Goal: Information Seeking & Learning: Learn about a topic

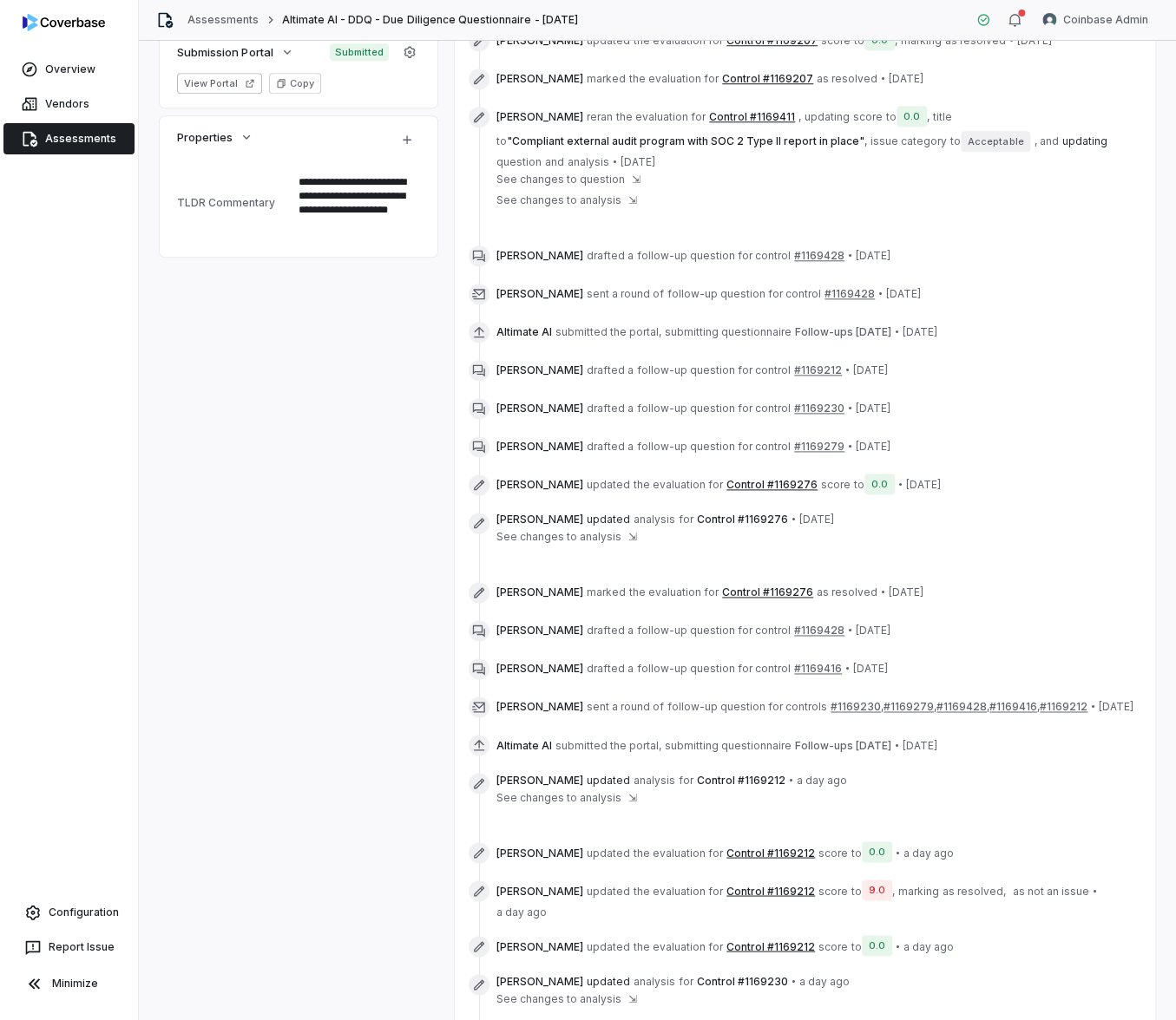
scroll to position [1079, 0]
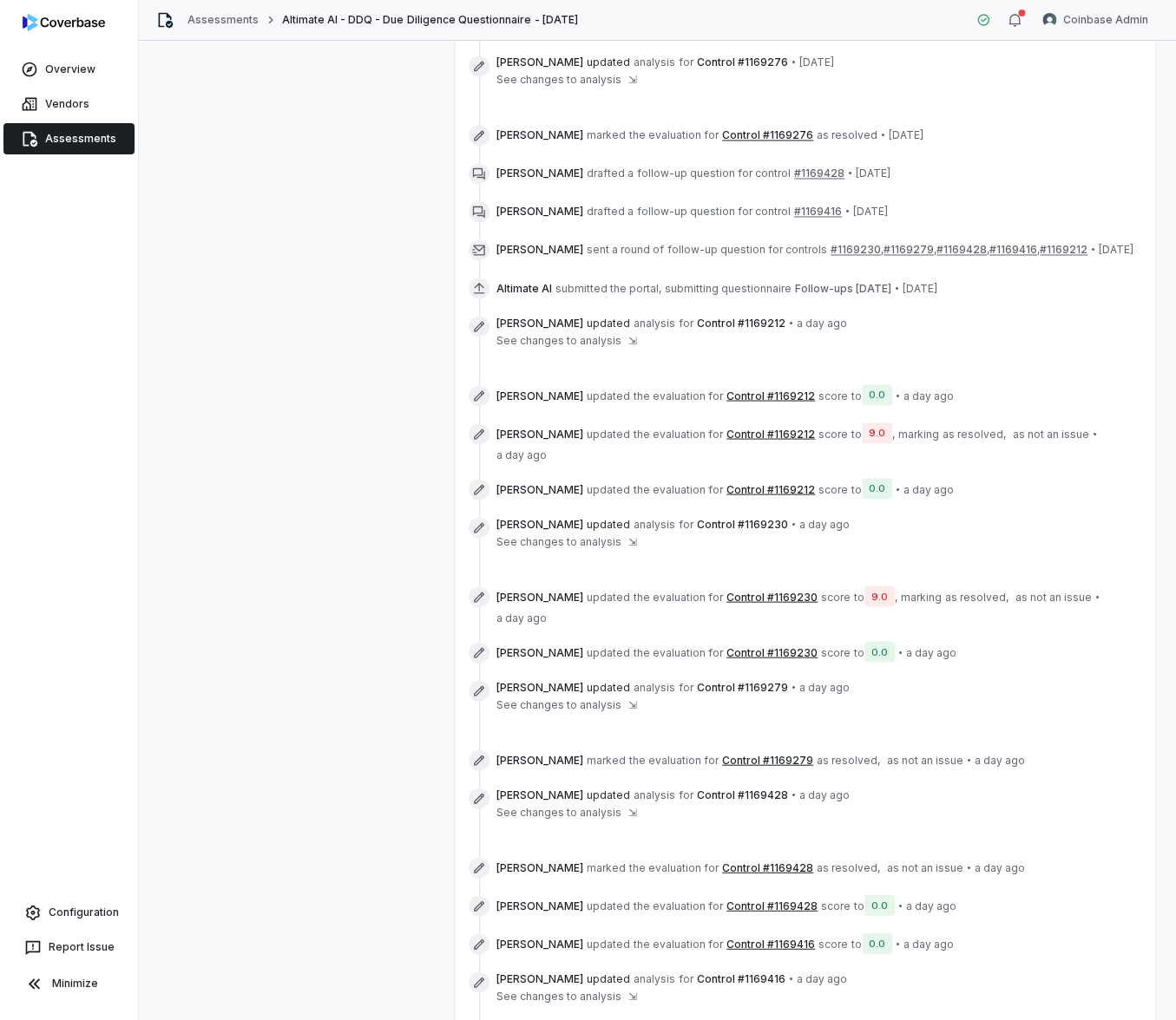
click at [335, 874] on div "**********" at bounding box center [658, 113] width 996 height 2134
type textarea "*"
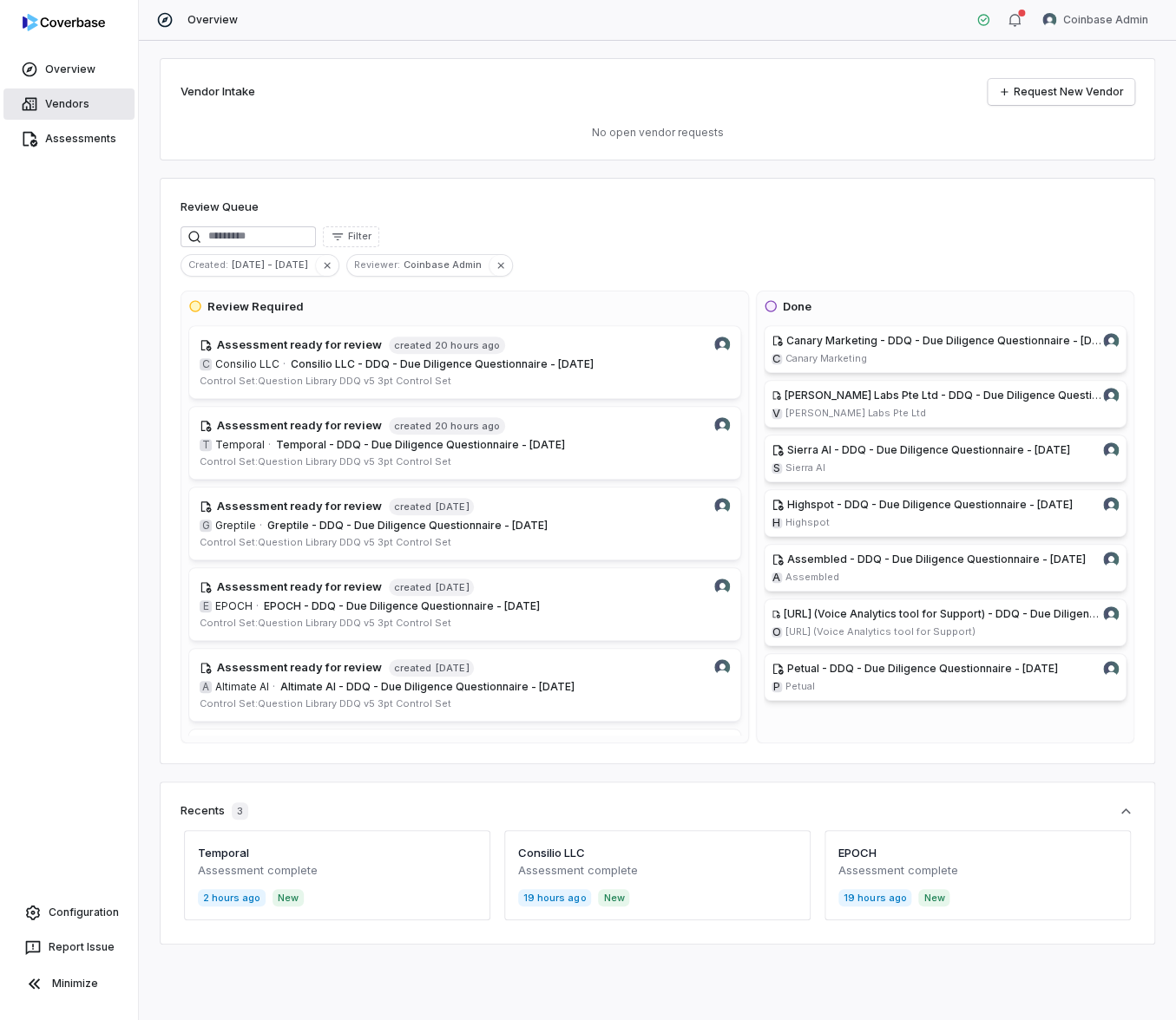
click at [72, 110] on span "Vendors" at bounding box center [67, 103] width 44 height 14
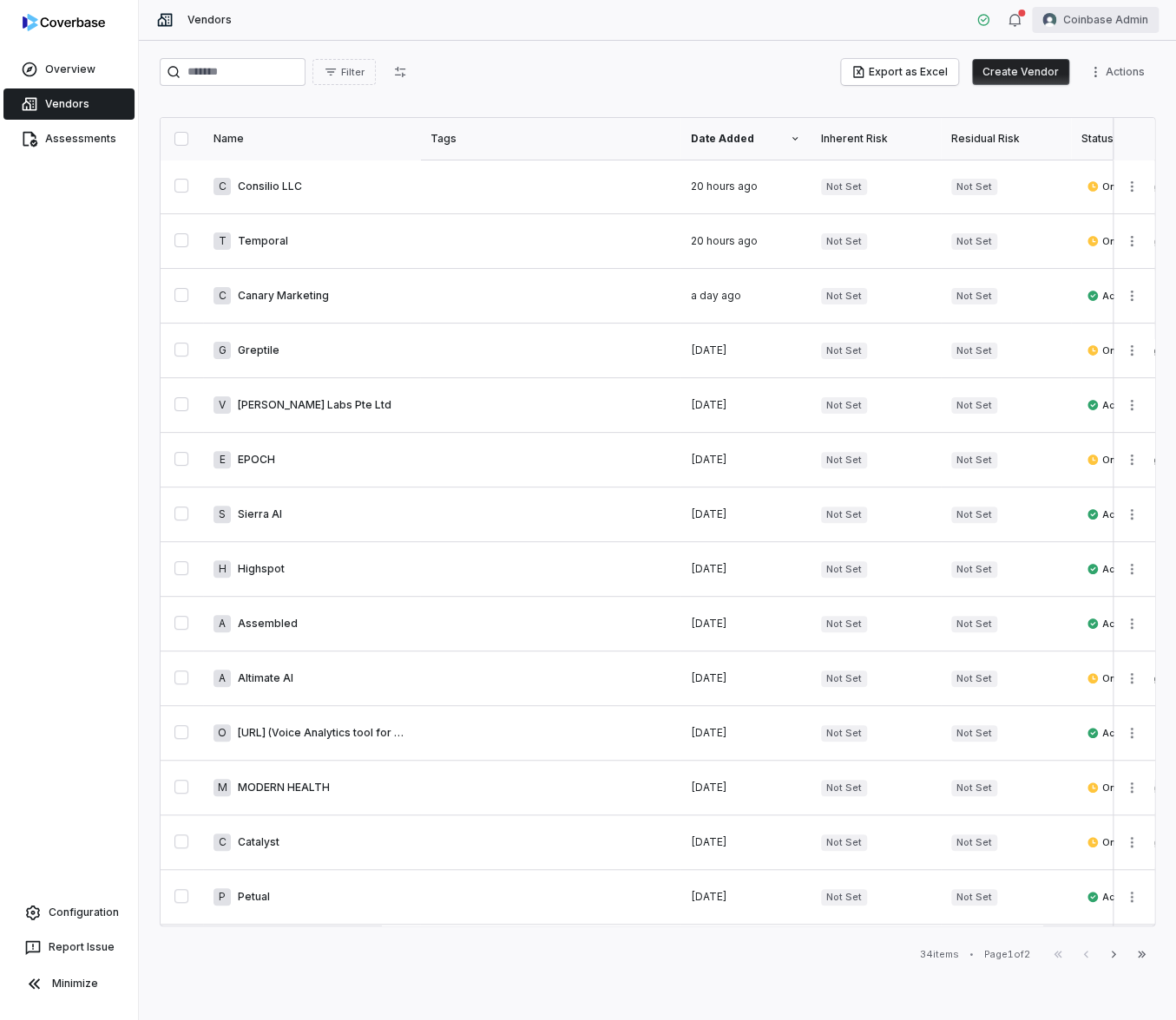
click at [1099, 12] on html "Overview Vendors Assessments Configuration Report Issue Minimize Vendors Coinba…" at bounding box center [588, 510] width 1176 height 1020
click at [1088, 150] on div "Log out" at bounding box center [1084, 159] width 133 height 27
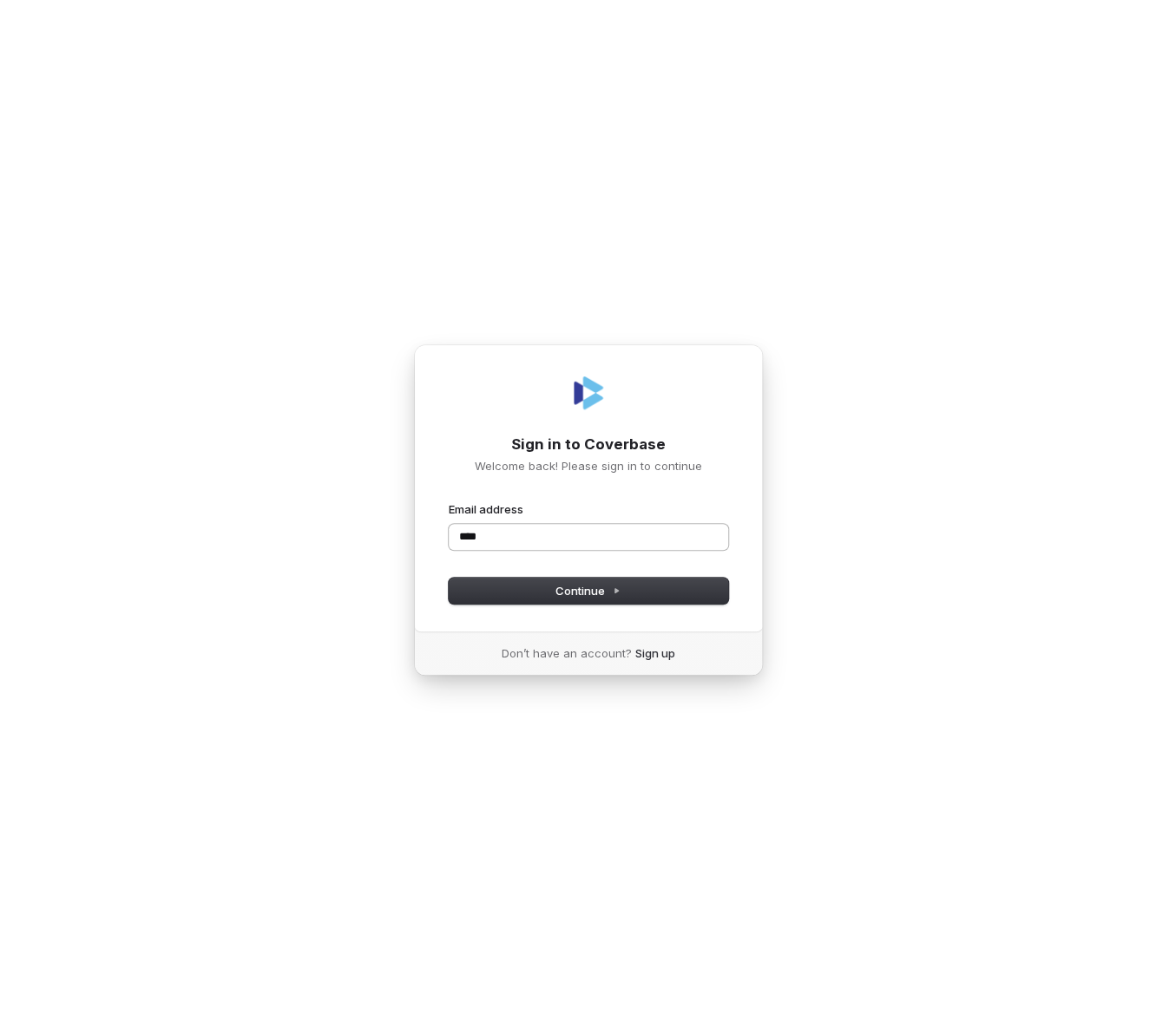
type input "*****"
click at [717, 537] on input "*****" at bounding box center [588, 537] width 279 height 26
click at [0, 1019] on com-1password-button at bounding box center [0, 1020] width 0 height 0
click at [624, 541] on input "*****" at bounding box center [588, 537] width 279 height 26
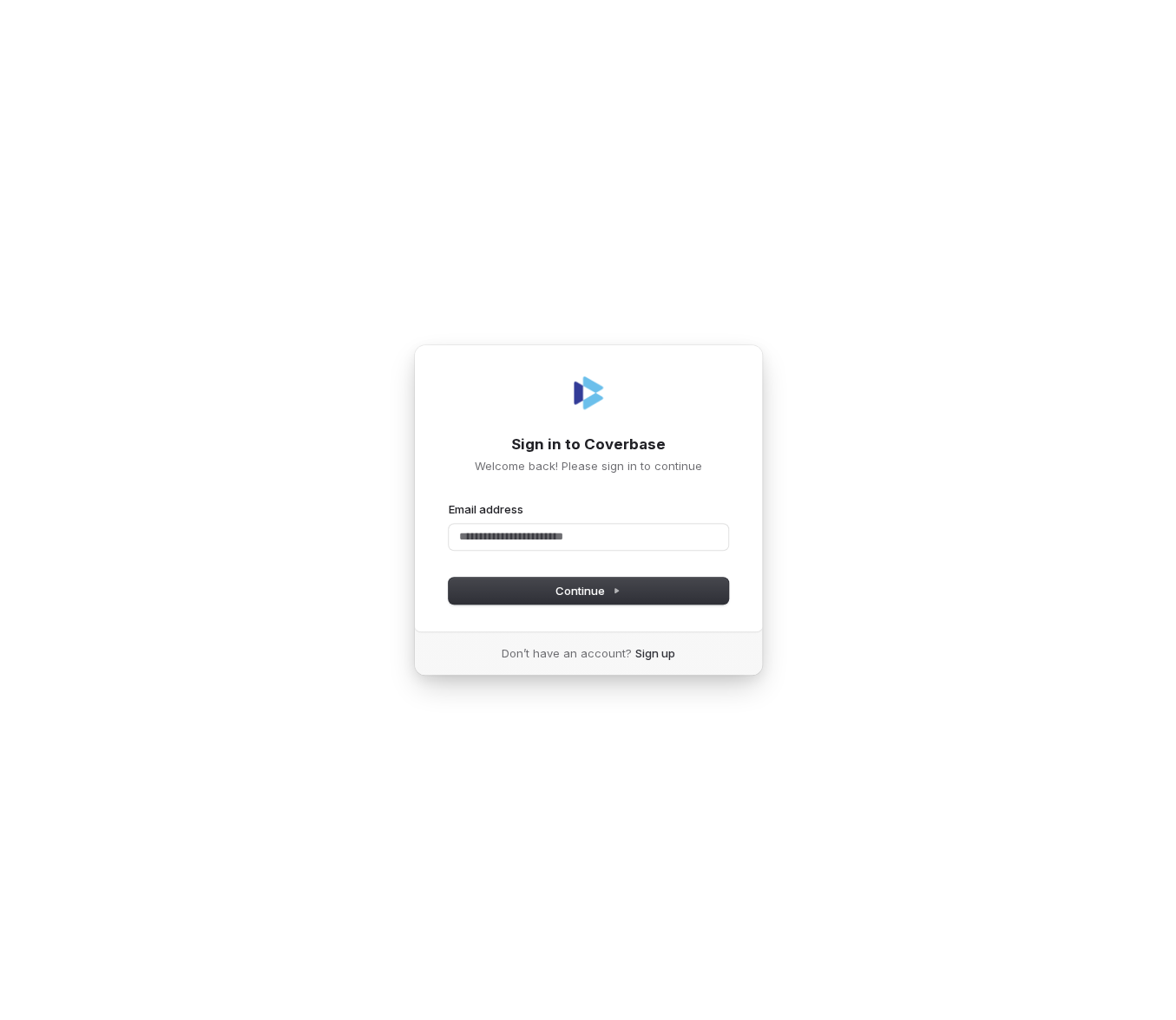
click at [0, 1019] on com-1password-button at bounding box center [0, 1020] width 0 height 0
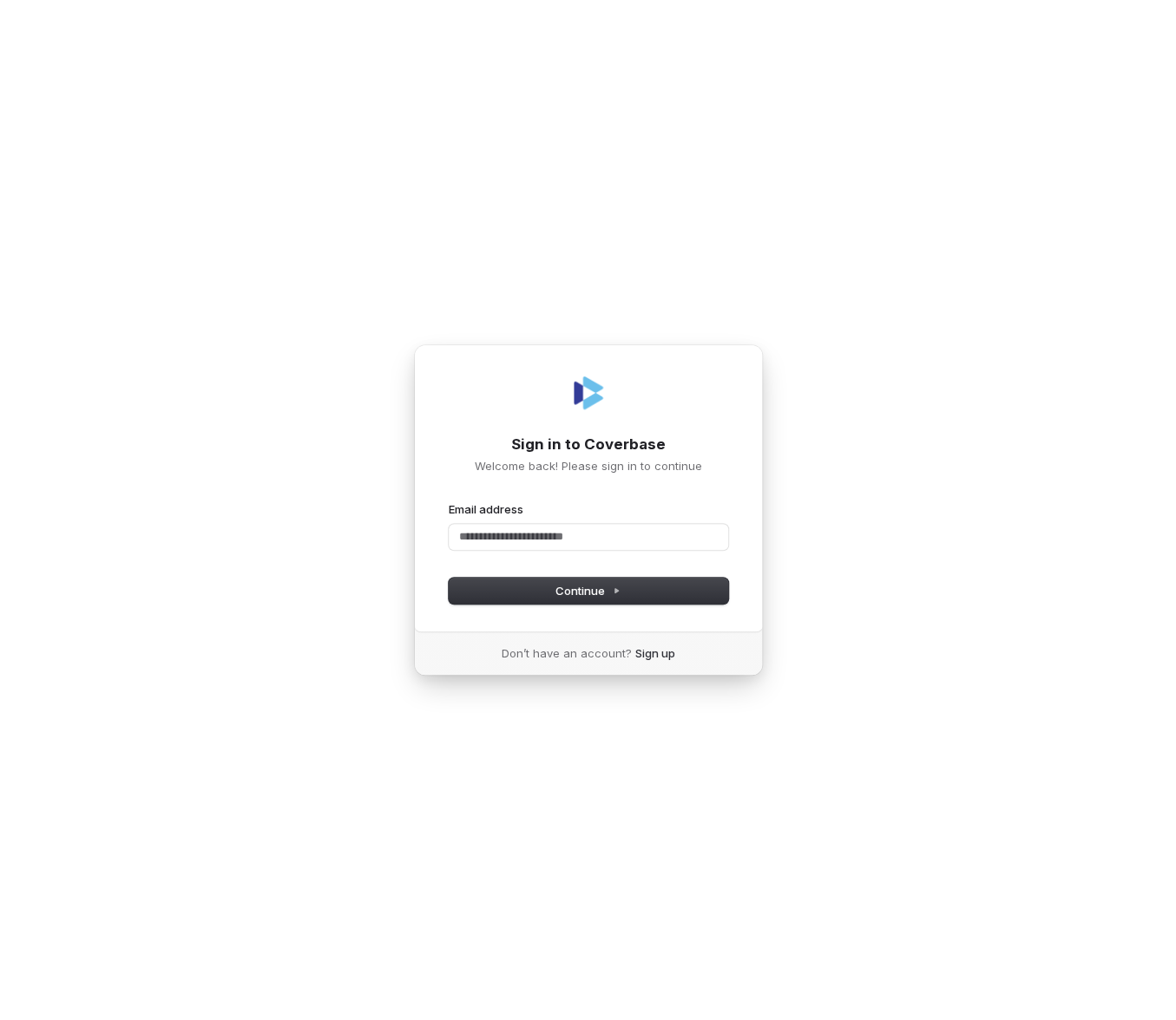
click at [818, 555] on div "Sign in to Coverbase Welcome back! Please sign in to continue Email address Pas…" at bounding box center [588, 510] width 1176 height 1020
click at [584, 549] on input "Email address" at bounding box center [588, 537] width 279 height 26
type input "**********"
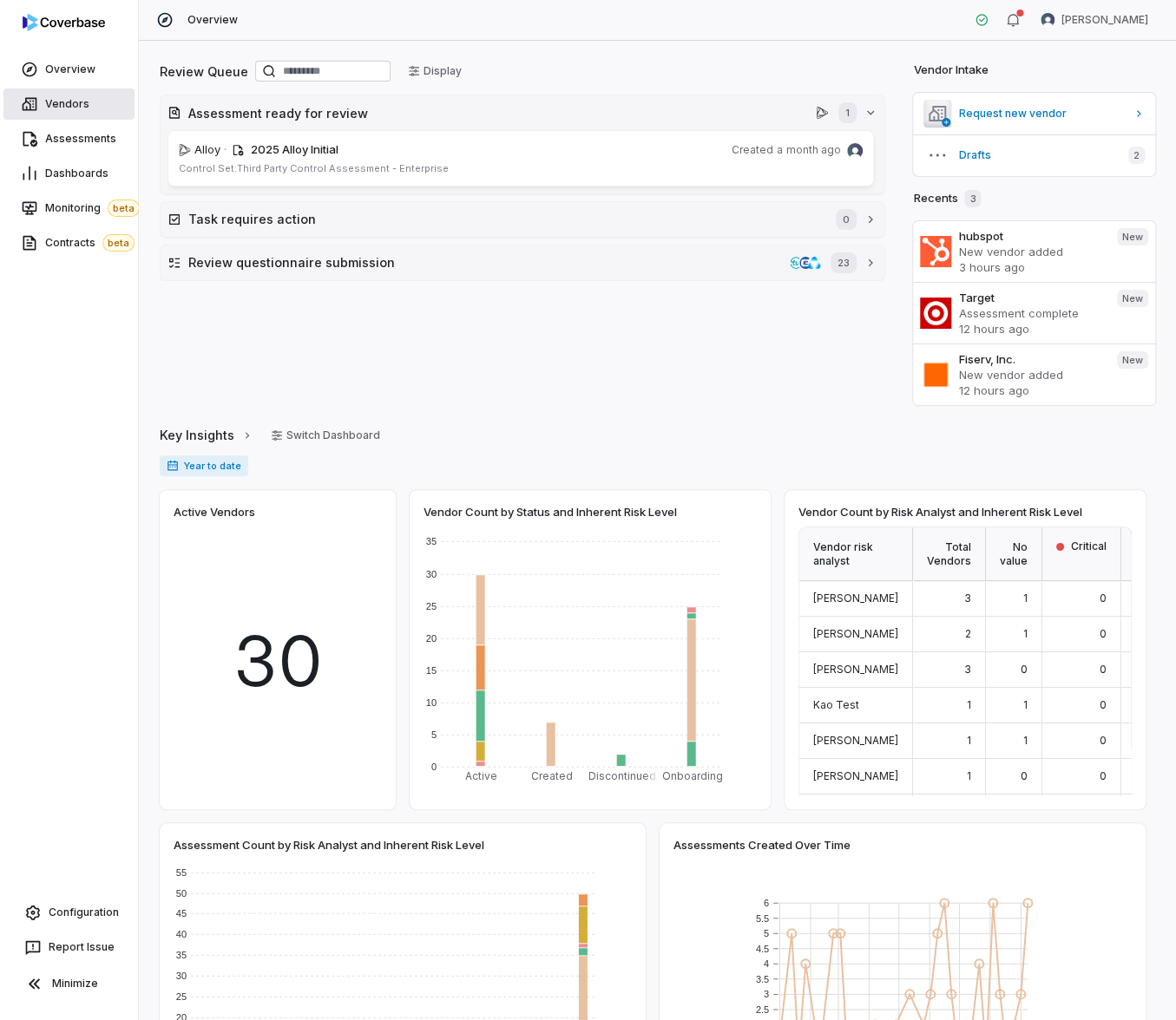
click at [31, 106] on icon at bounding box center [29, 103] width 17 height 17
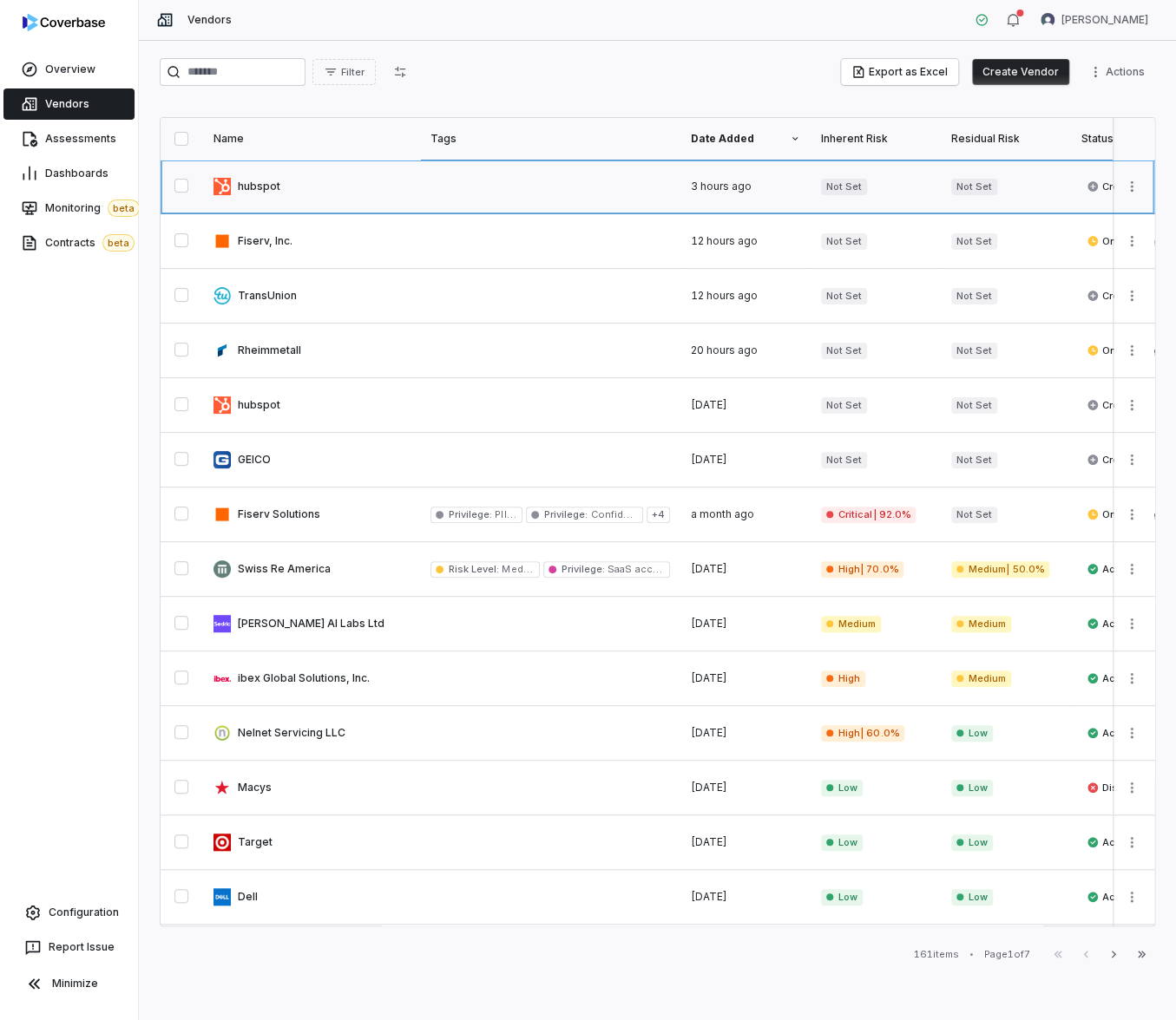
click at [294, 186] on link at bounding box center [311, 187] width 217 height 54
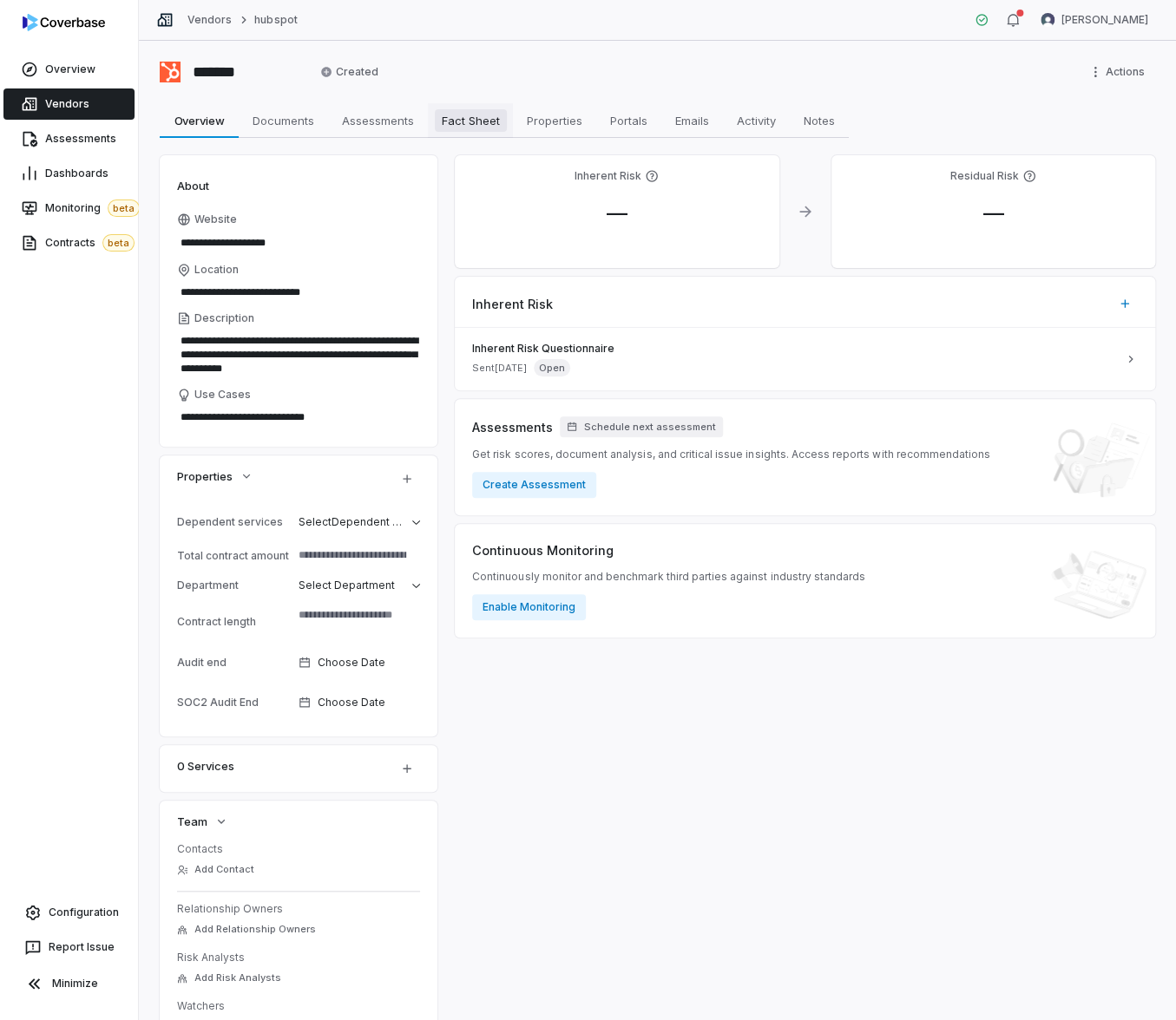
click at [494, 123] on span "Fact Sheet" at bounding box center [470, 121] width 72 height 23
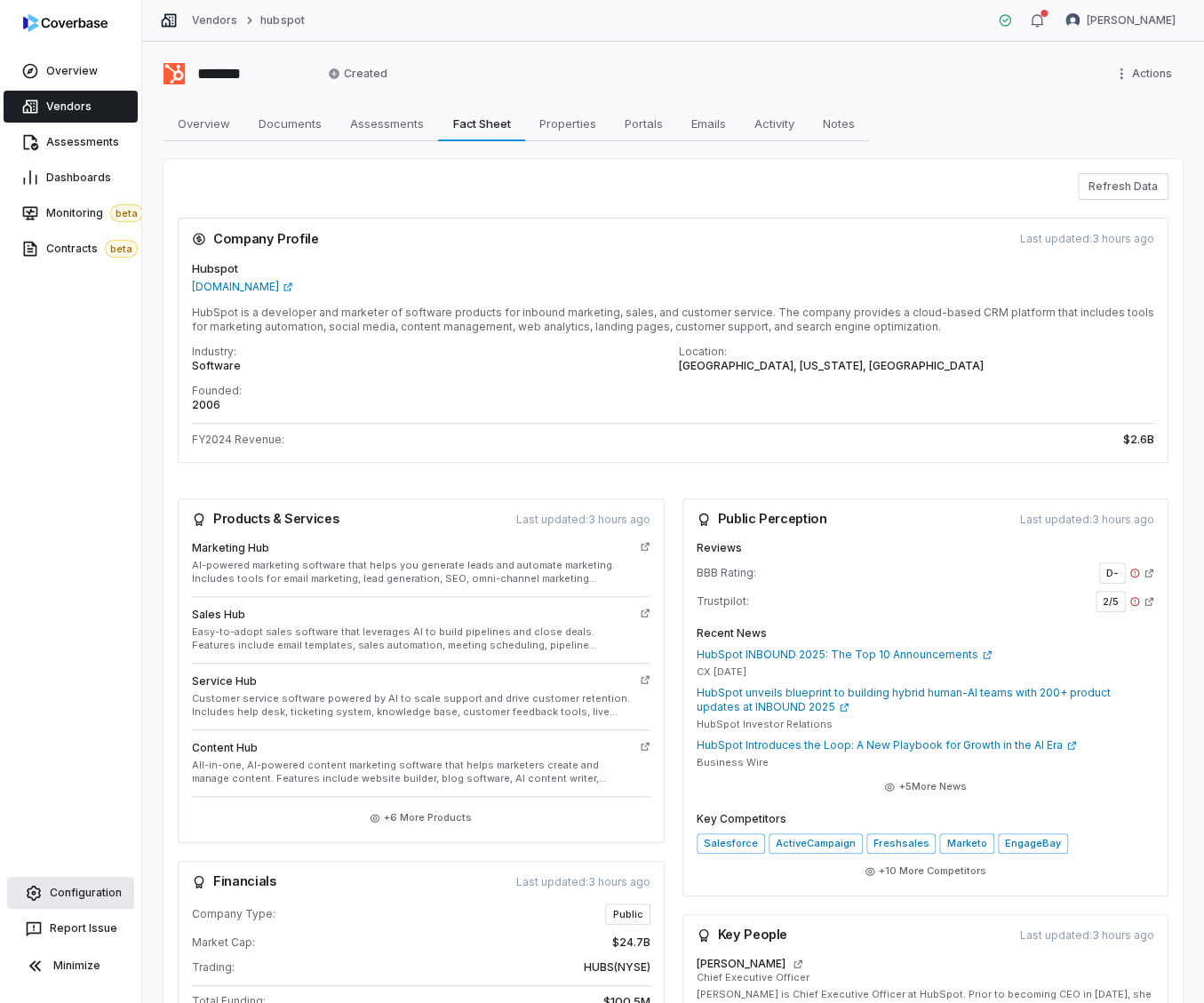
click at [103, 891] on span "Configuration" at bounding box center [85, 892] width 72 height 14
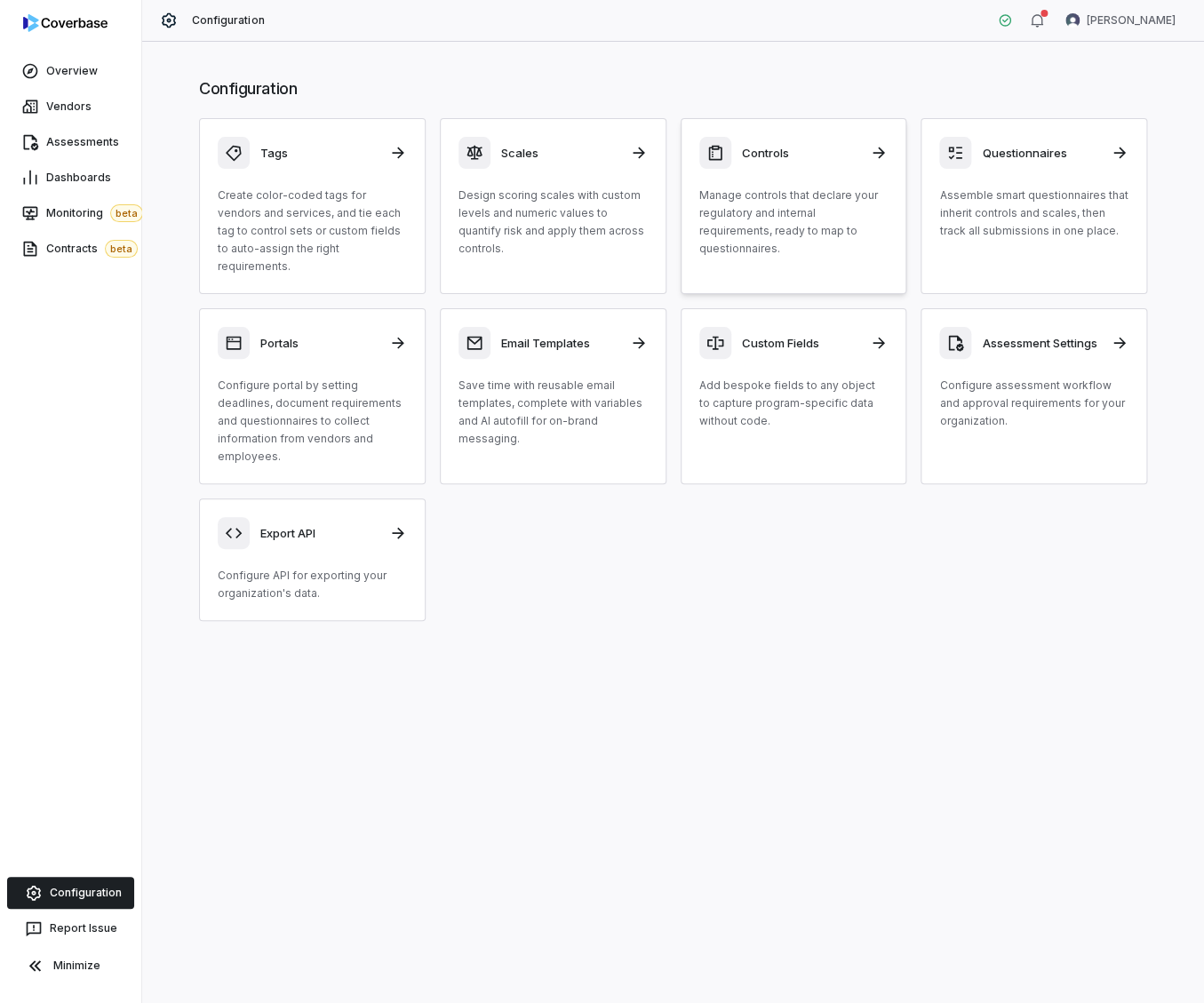
click at [766, 202] on p "Manage controls that declare your regulatory and internal requirements, ready t…" at bounding box center [794, 222] width 189 height 71
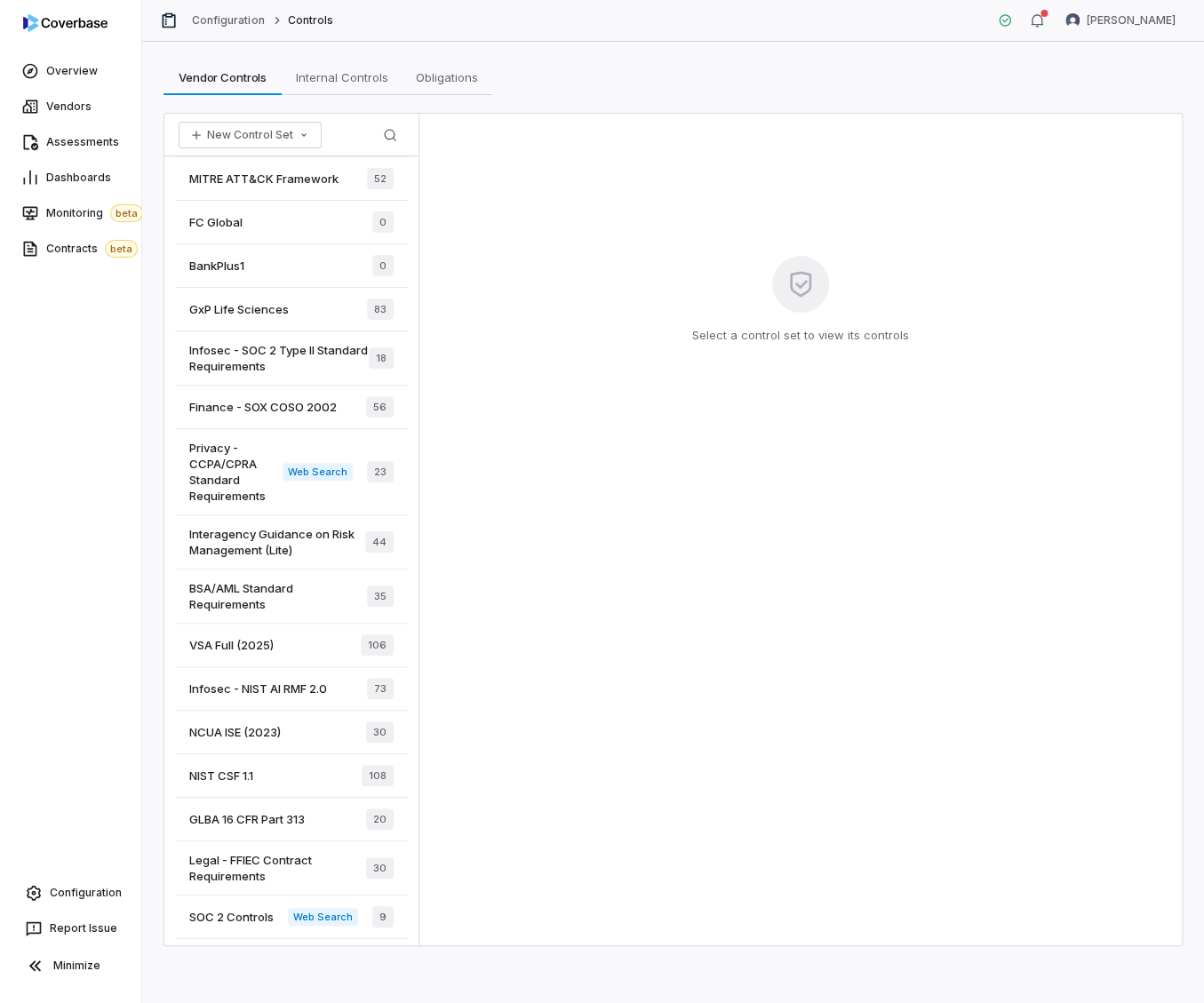
scroll to position [84, 0]
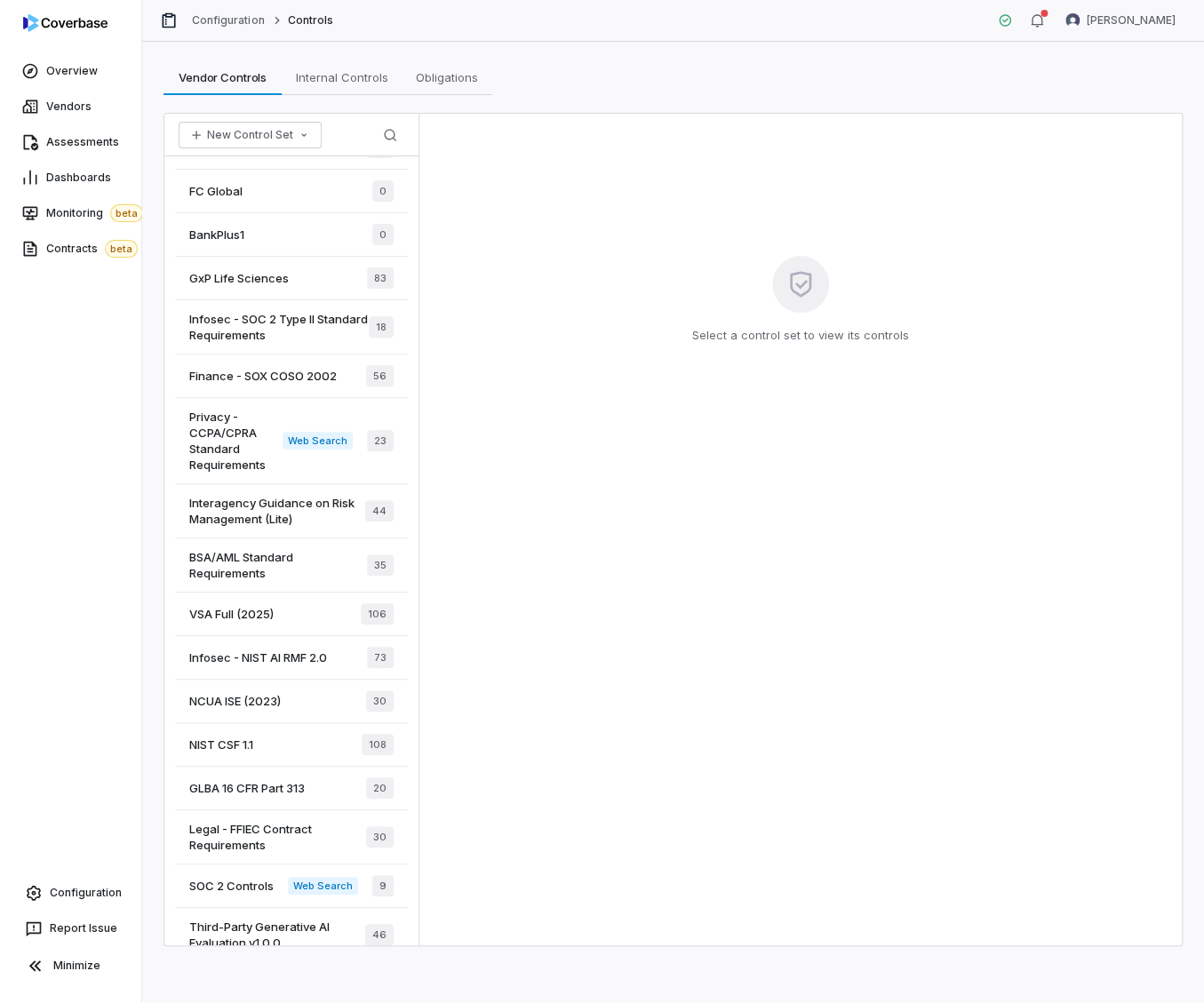
click at [286, 470] on div "Privacy - CCPA/CPRA Standard Requirements Web Search 23" at bounding box center [291, 441] width 233 height 86
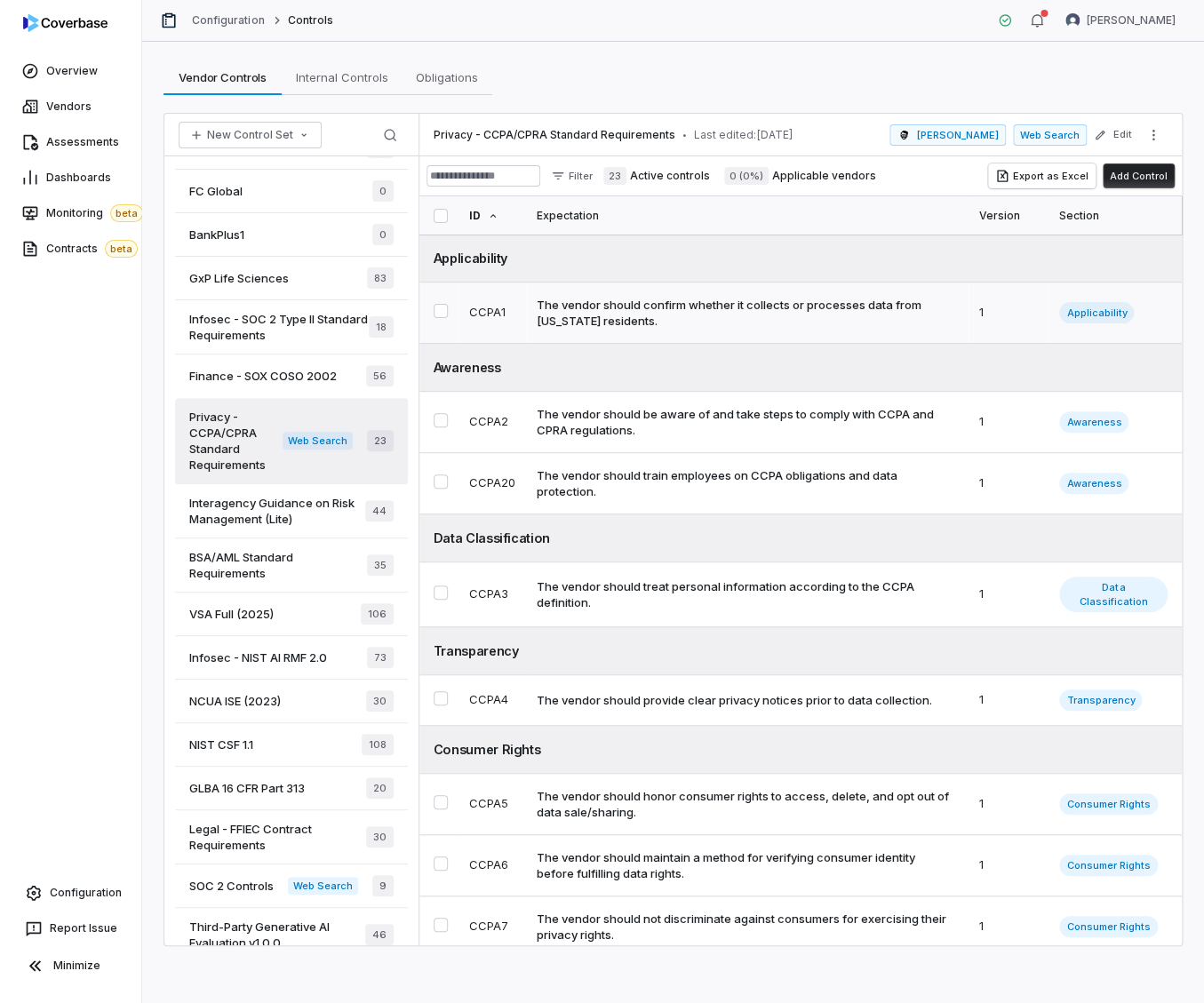
click at [651, 332] on td "The vendor should confirm whether it collects or processes data from California…" at bounding box center [748, 313] width 443 height 61
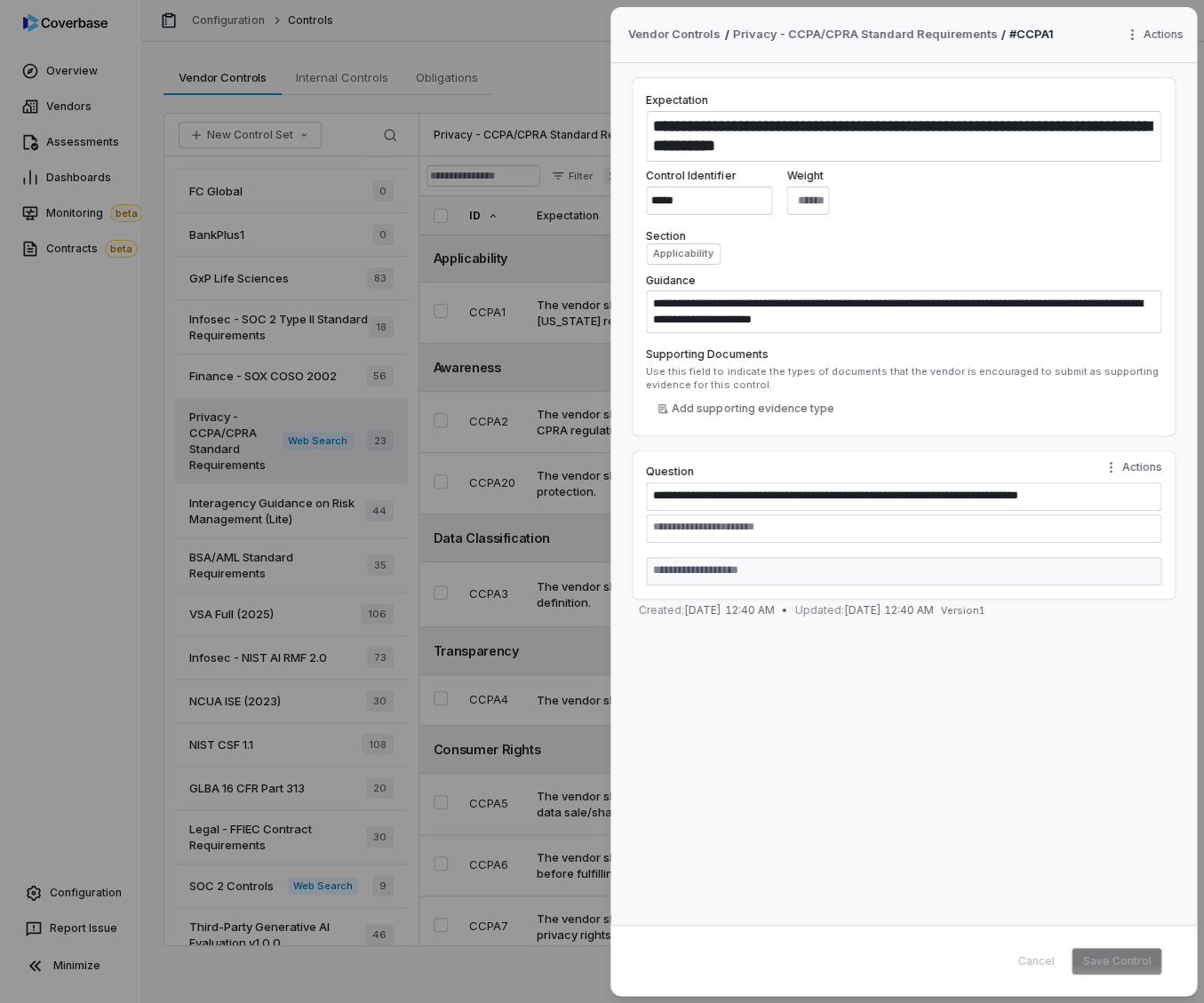
click at [150, 376] on div "**********" at bounding box center [602, 501] width 1204 height 1003
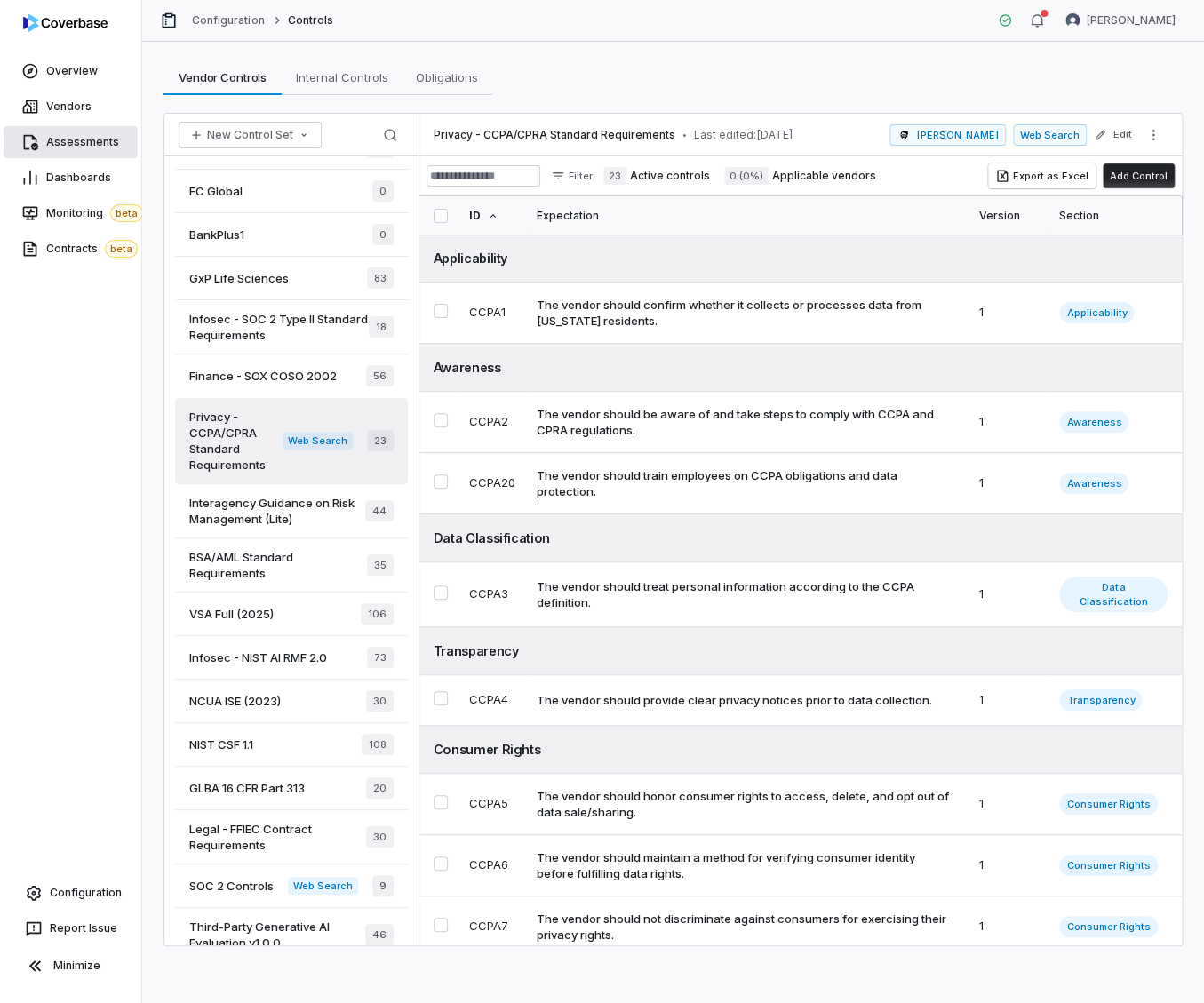
click at [98, 149] on link "Assessments" at bounding box center [70, 142] width 134 height 32
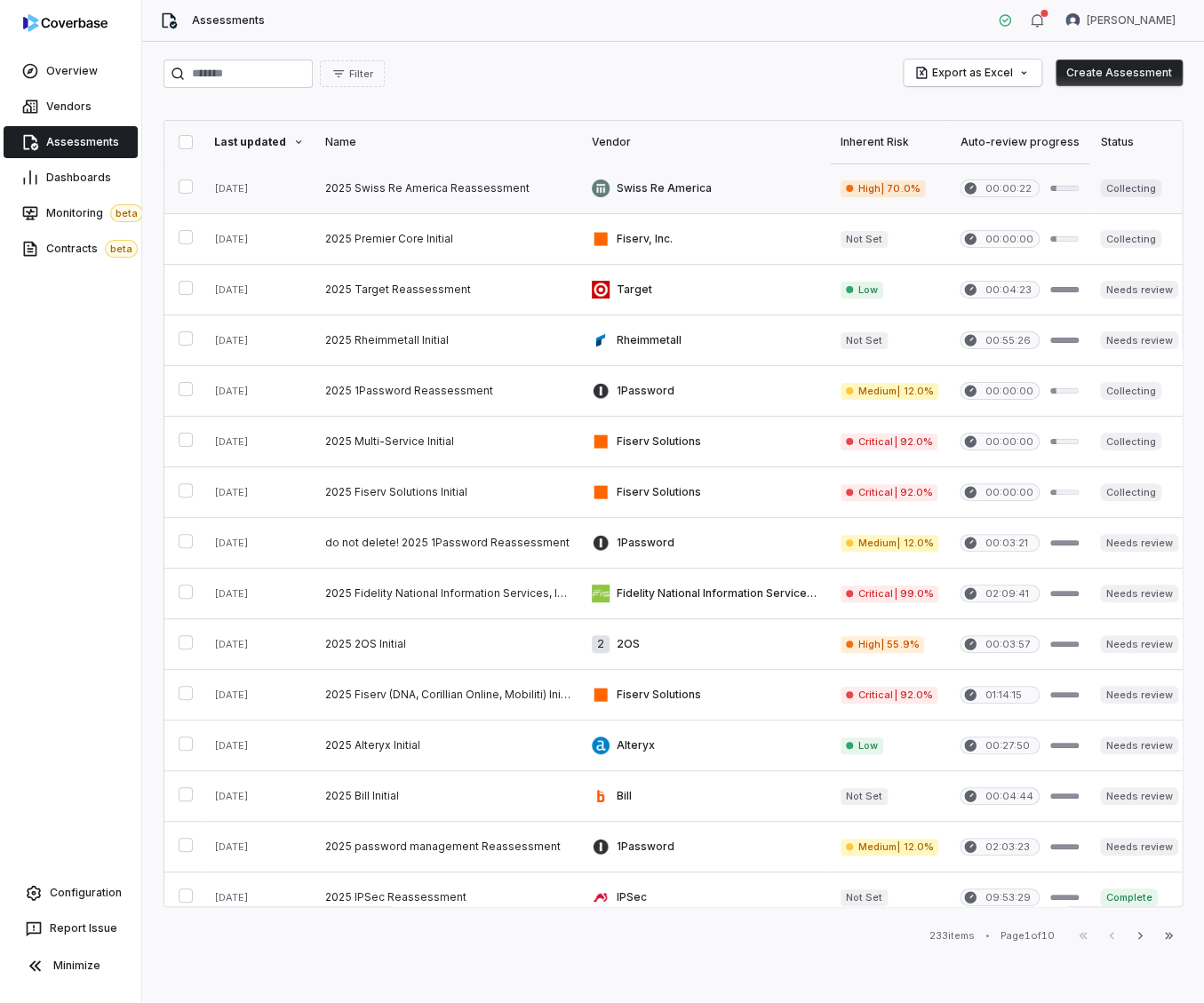
click at [492, 195] on link at bounding box center [448, 188] width 267 height 50
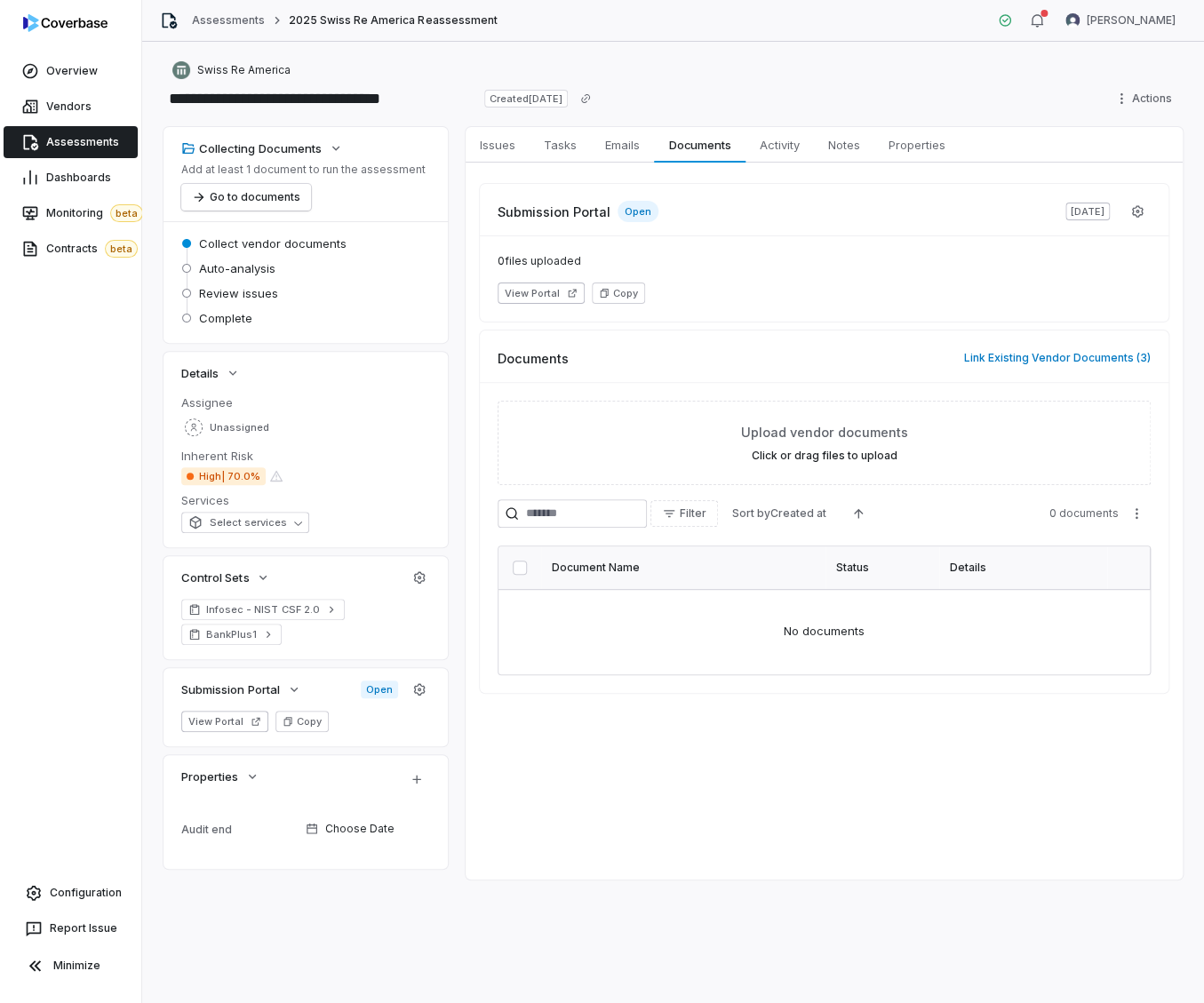
click at [500, 167] on div "Submission Portal Open Sep 16, 2025 0 files uploaded View Portal Copy Documents…" at bounding box center [824, 438] width 717 height 552
click at [508, 154] on span "Issues" at bounding box center [498, 144] width 50 height 23
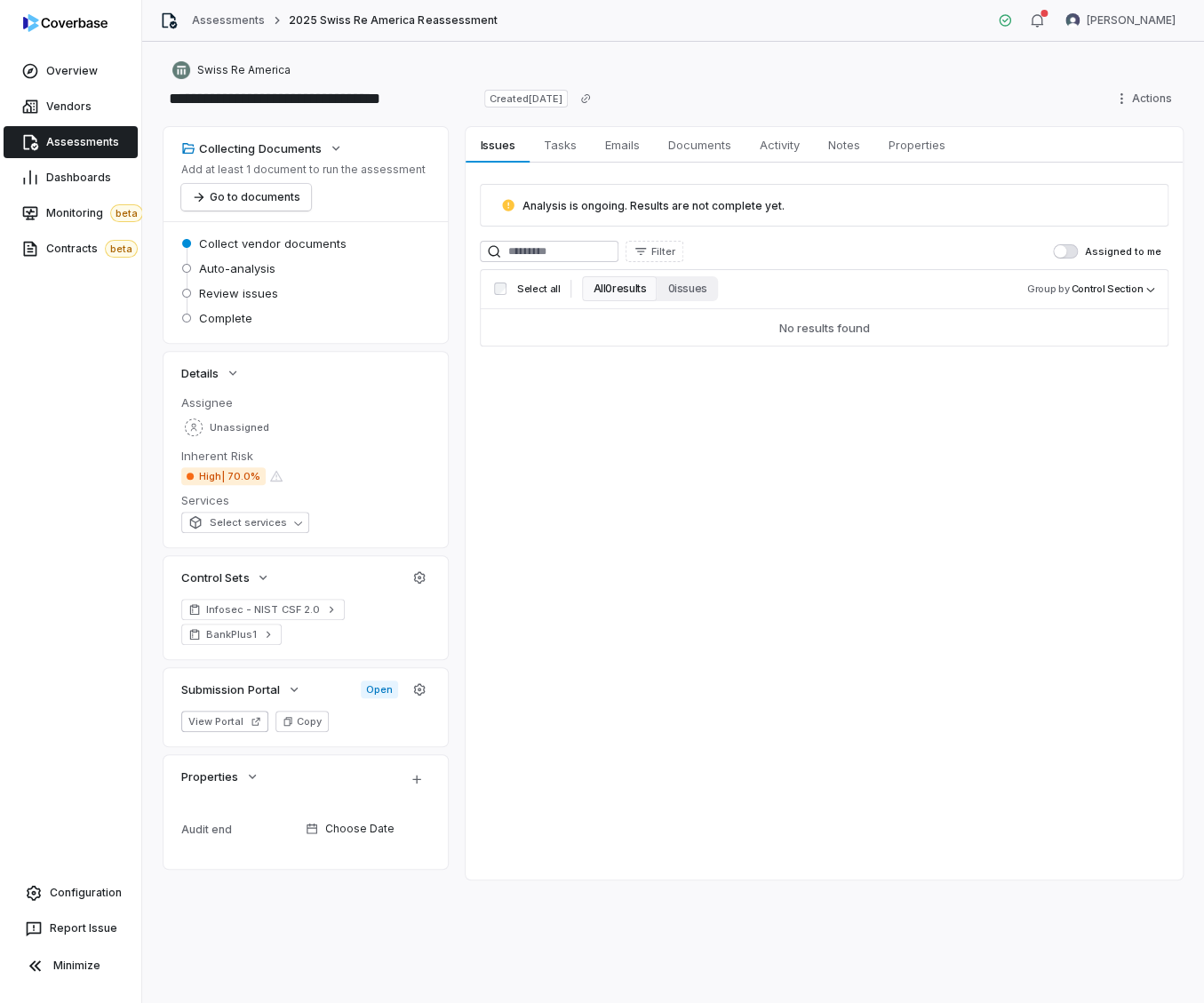
click at [82, 140] on span "Assessments" at bounding box center [82, 141] width 73 height 14
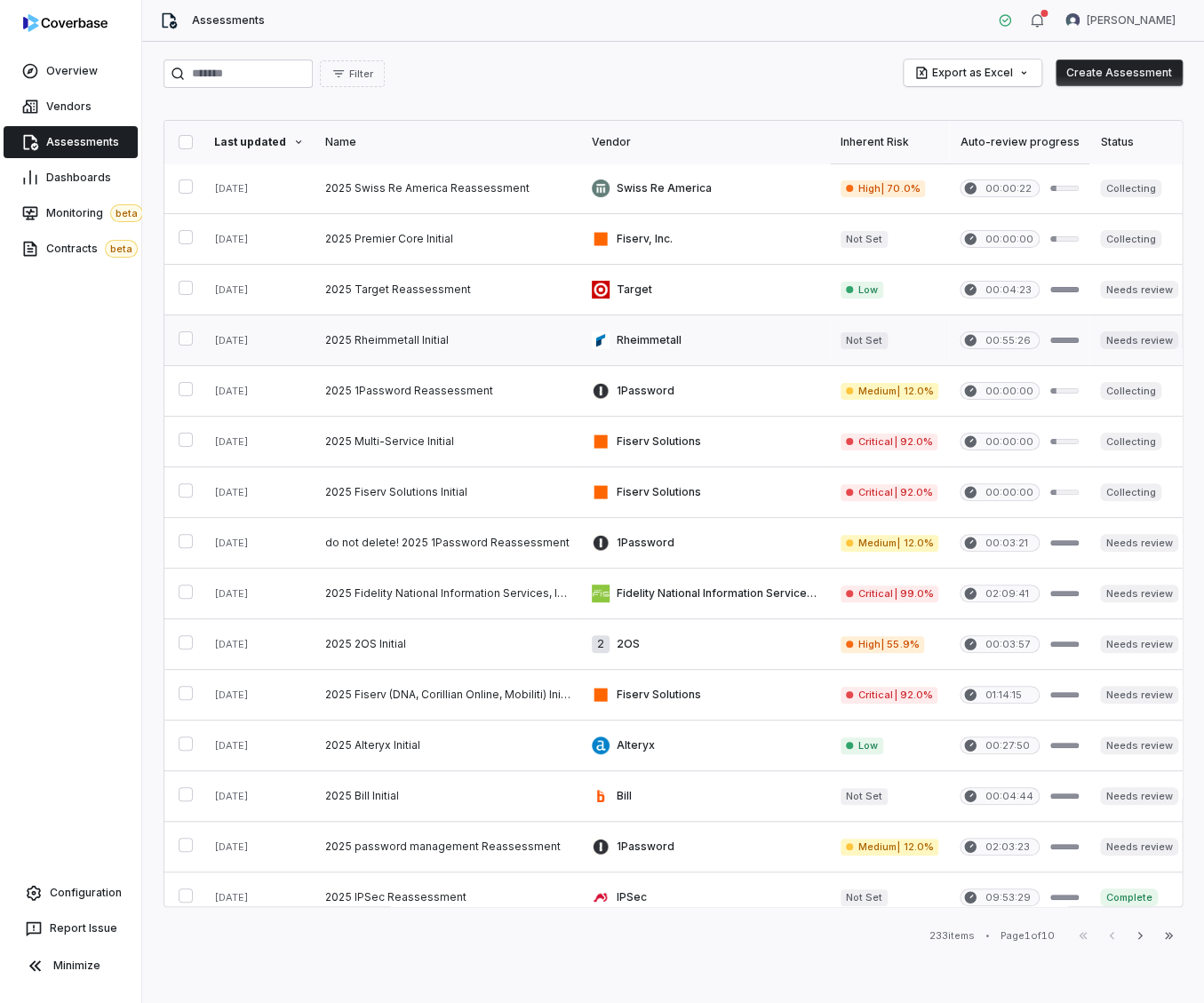
click at [424, 330] on link at bounding box center [448, 340] width 267 height 50
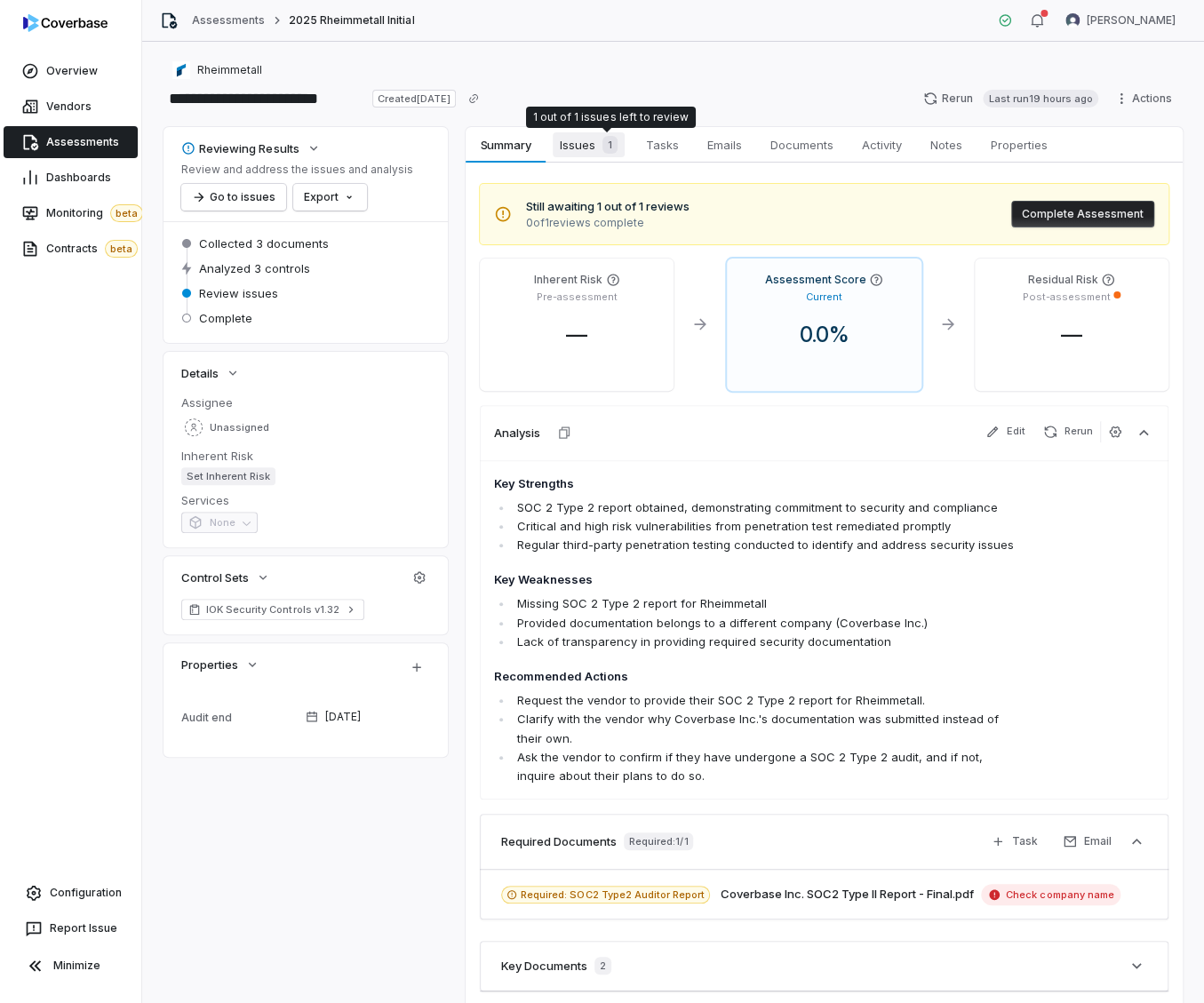
click at [602, 138] on div "1" at bounding box center [606, 144] width 22 height 18
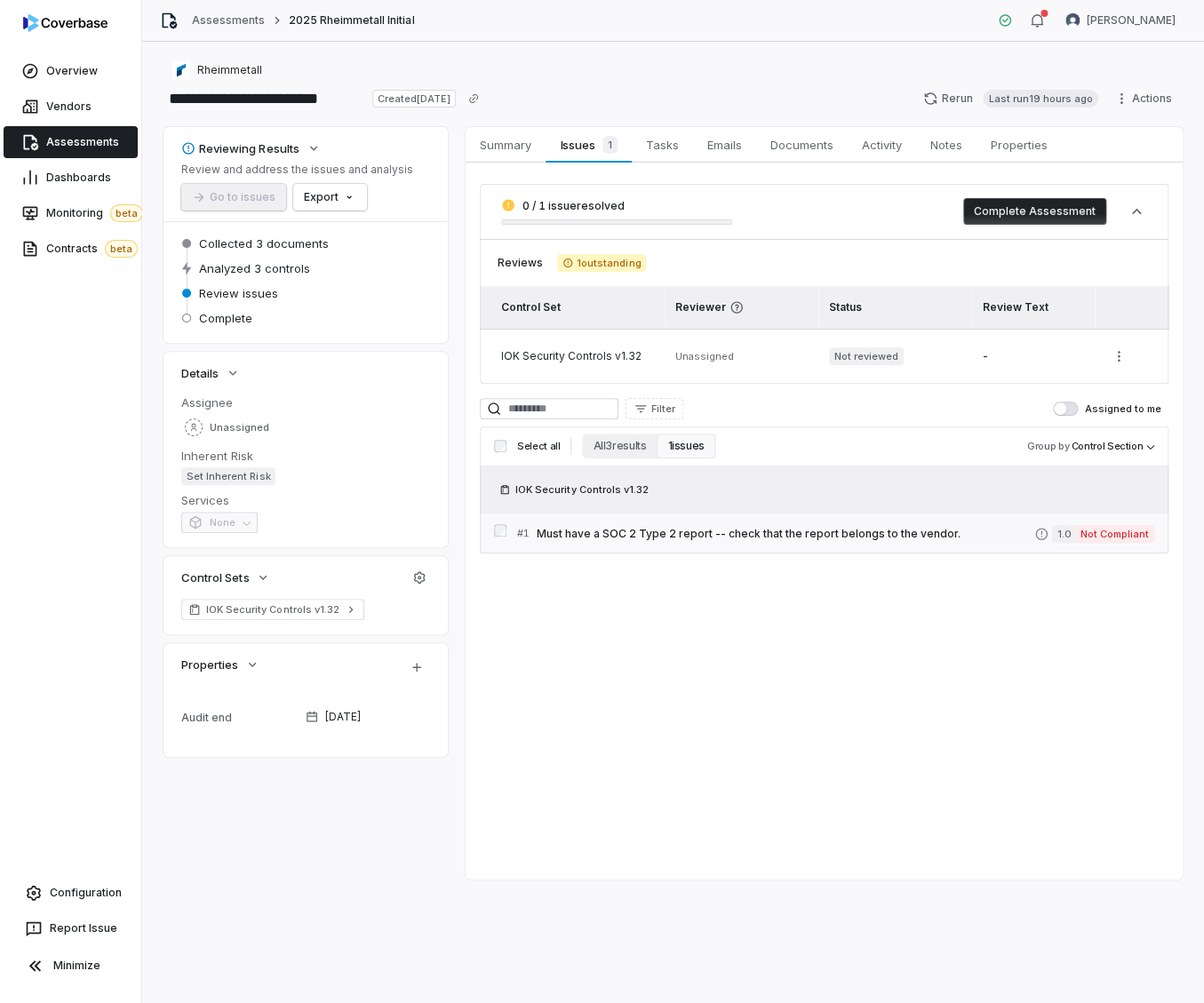
click at [753, 538] on span "Must have a SOC 2 Type 2 report -- check that the report belongs to the vendor." at bounding box center [785, 533] width 498 height 14
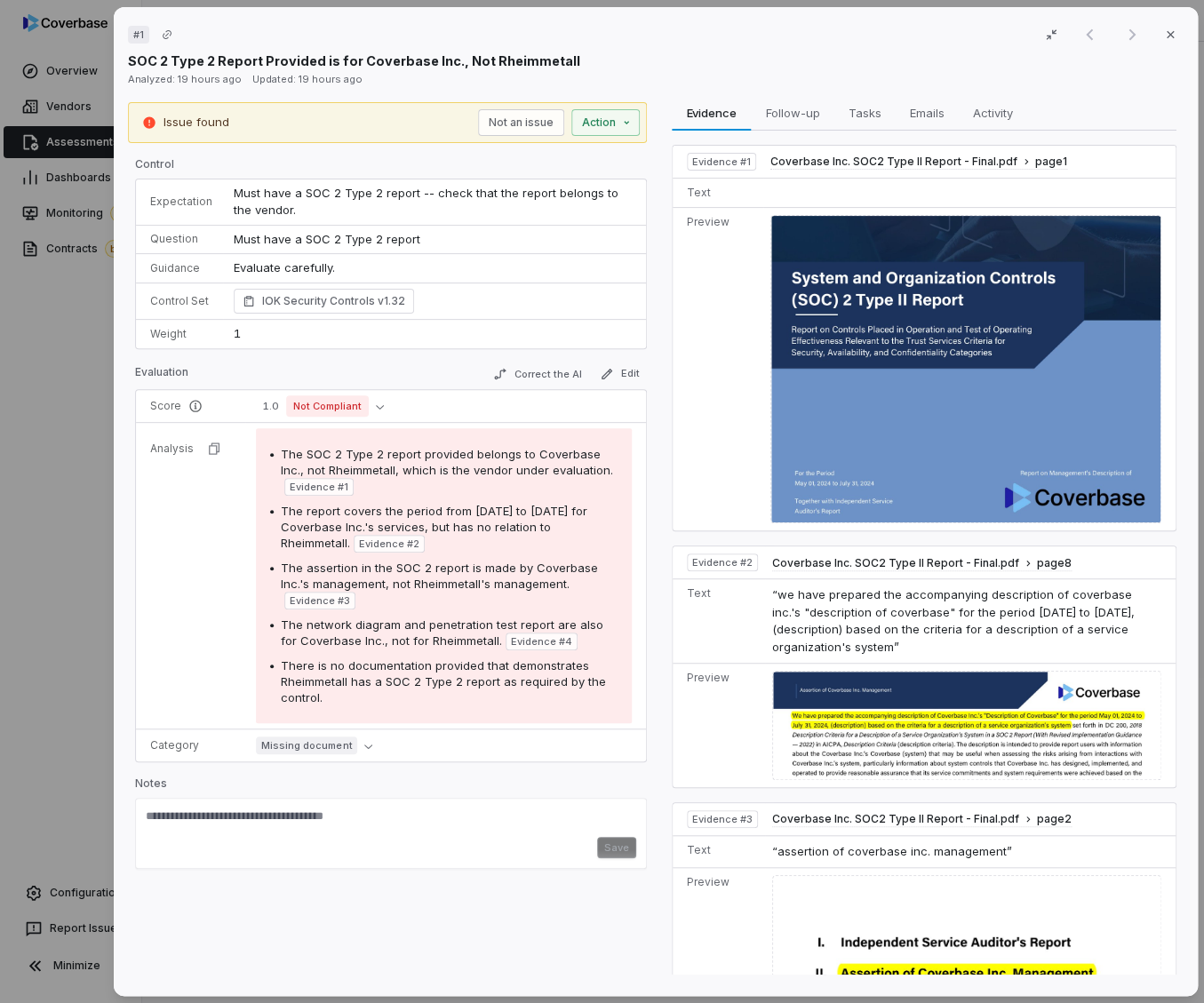
click at [198, 207] on p "Expectation" at bounding box center [181, 201] width 62 height 14
click at [254, 199] on td "Must have a SOC 2 Type 2 report -- check that the report belongs to the vendor." at bounding box center [434, 202] width 423 height 46
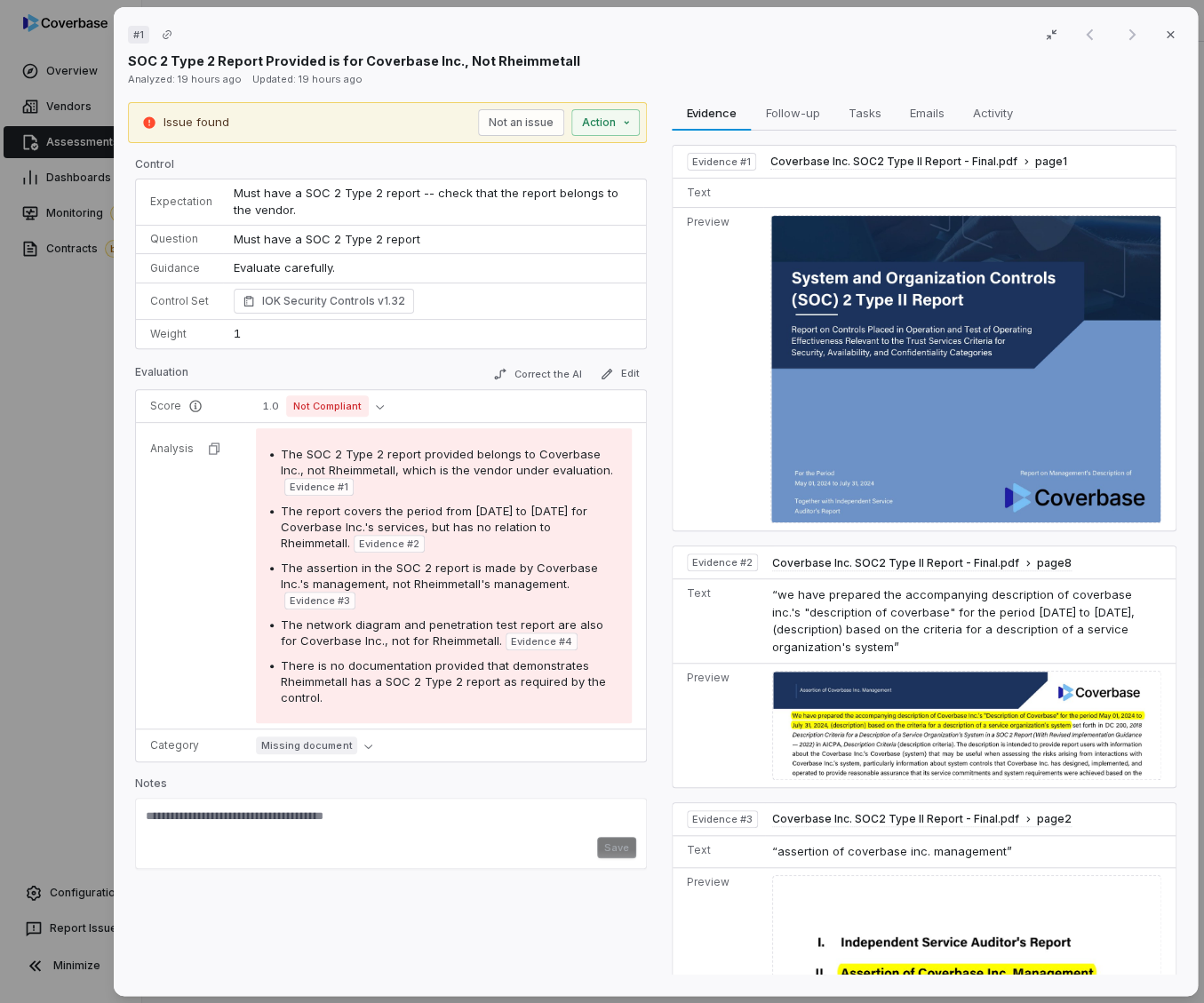
click at [78, 365] on div "# 1 Result 1 of 1 Close SOC 2 Type 2 Report Provided is for Coverbase Inc., Not…" at bounding box center [602, 501] width 1204 height 1003
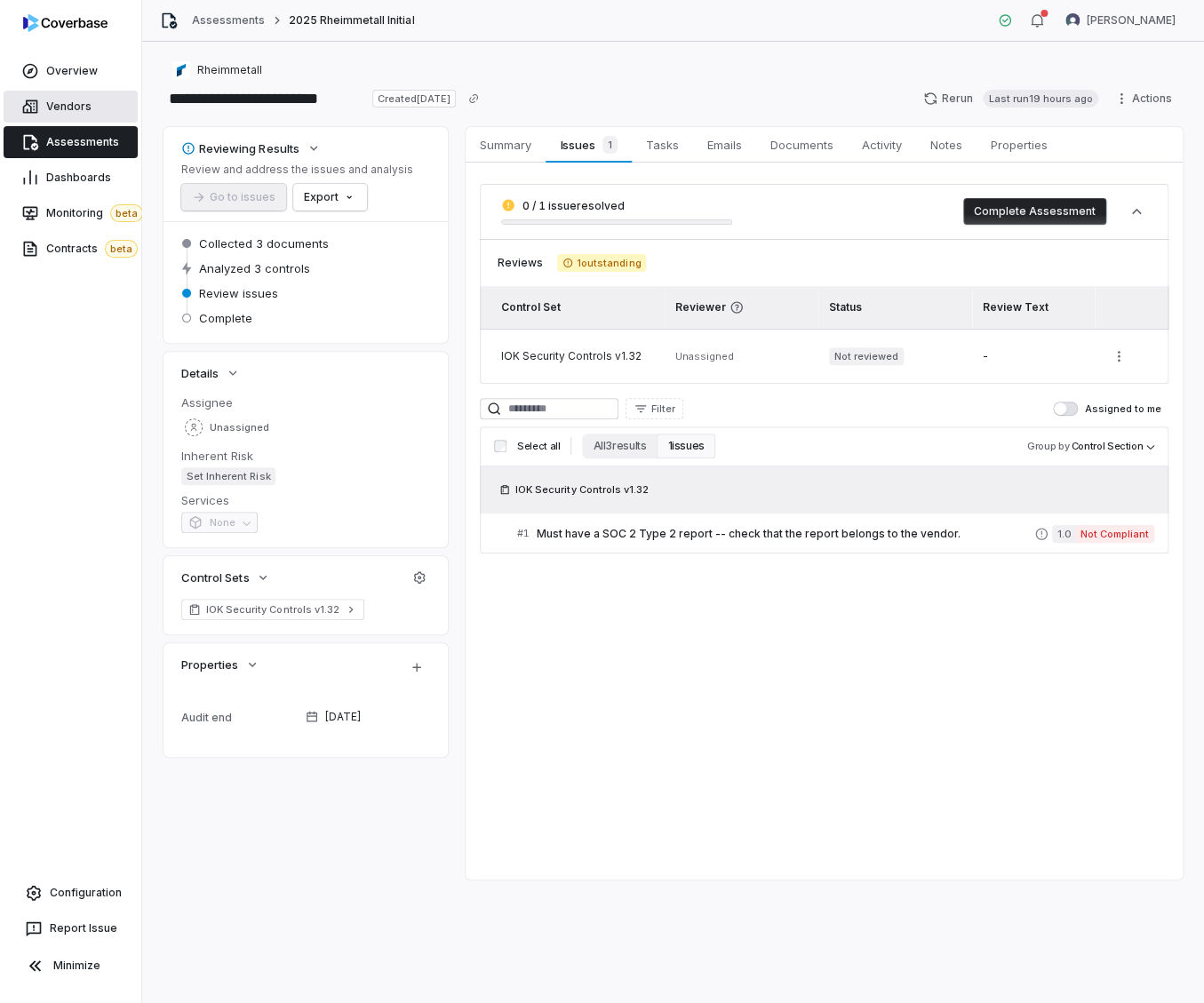
click at [101, 107] on link "Vendors" at bounding box center [70, 107] width 134 height 32
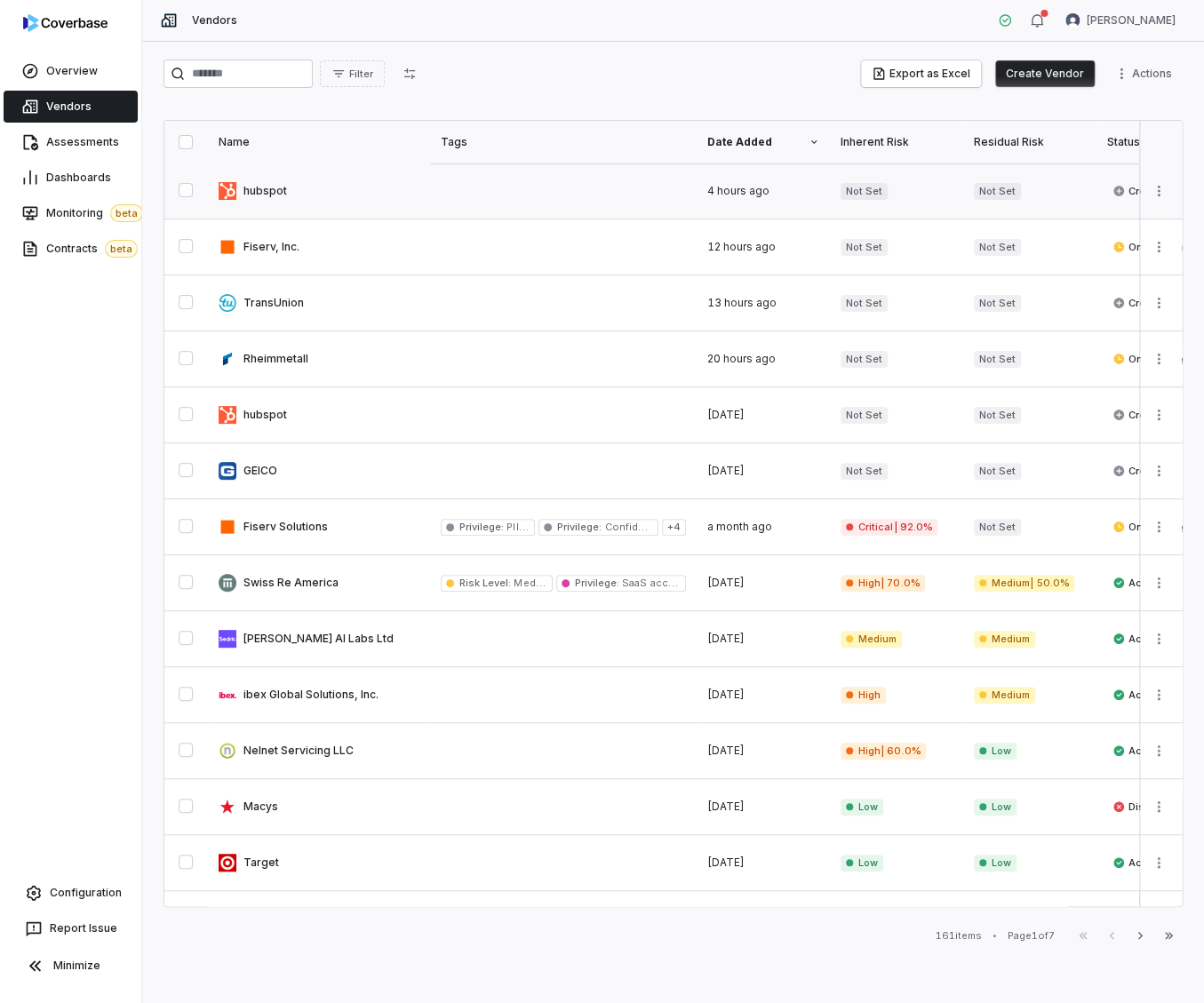
click at [311, 205] on link at bounding box center [319, 191] width 222 height 55
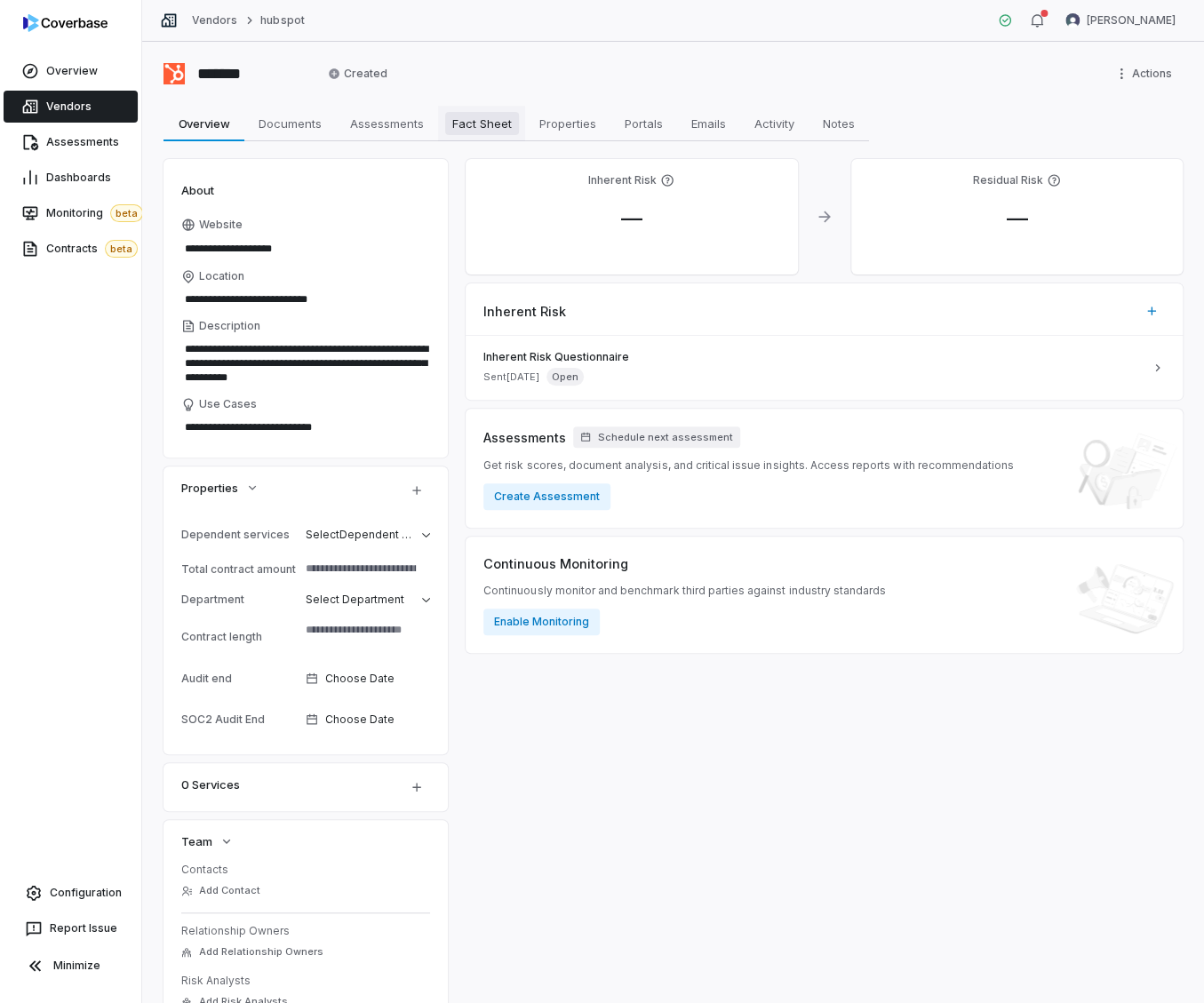
click at [495, 128] on span "Fact Sheet" at bounding box center [482, 124] width 74 height 23
type textarea "*"
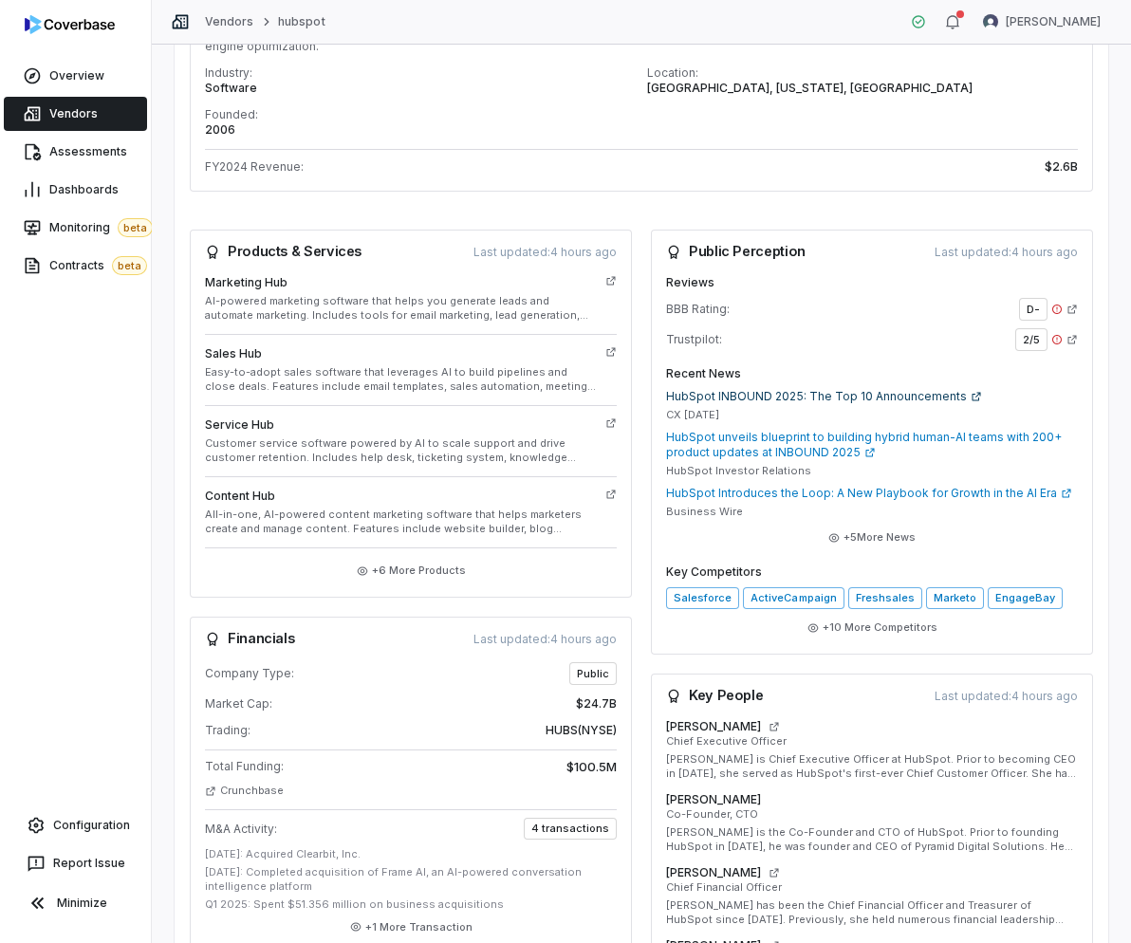
scroll to position [319, 0]
click at [690, 307] on span "BBB Rating:" at bounding box center [698, 308] width 64 height 15
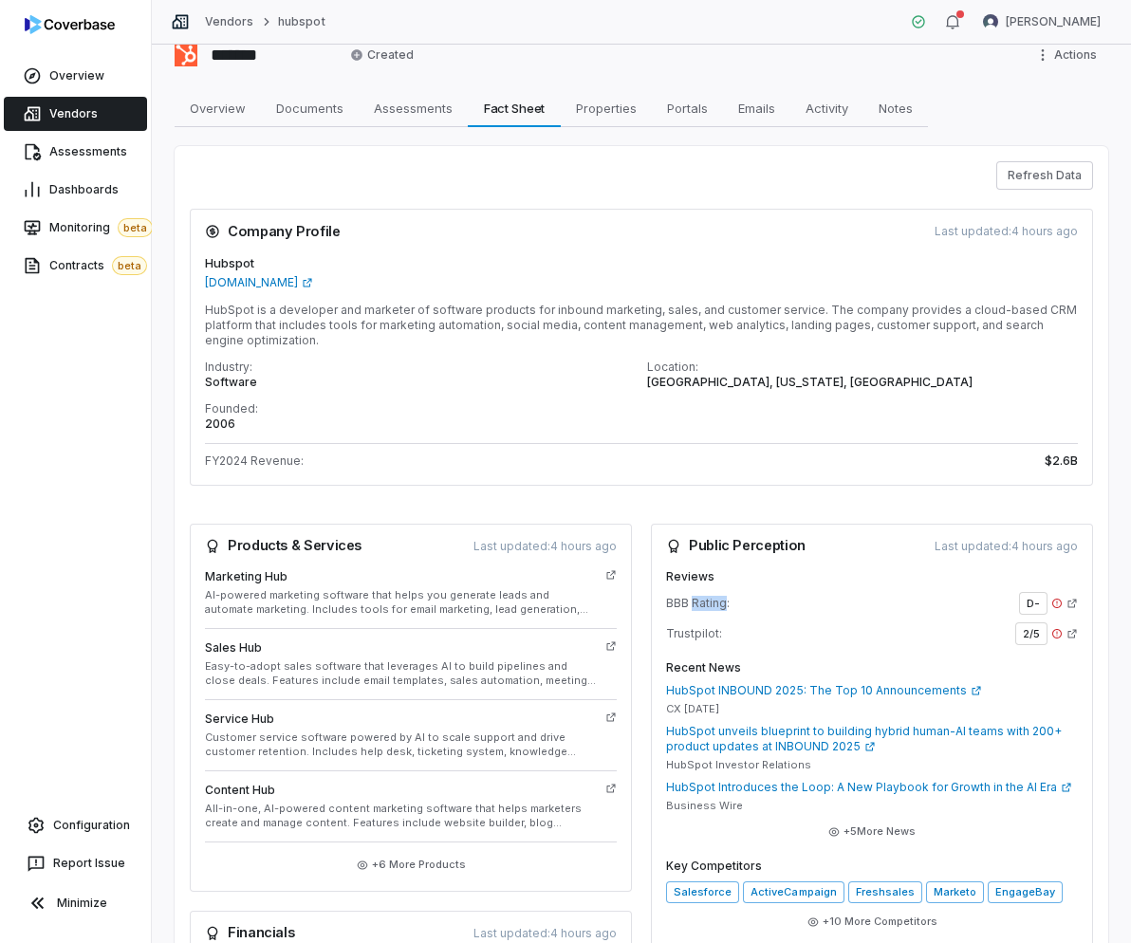
scroll to position [23, 0]
click at [911, 176] on div "Refresh Data" at bounding box center [641, 176] width 903 height 28
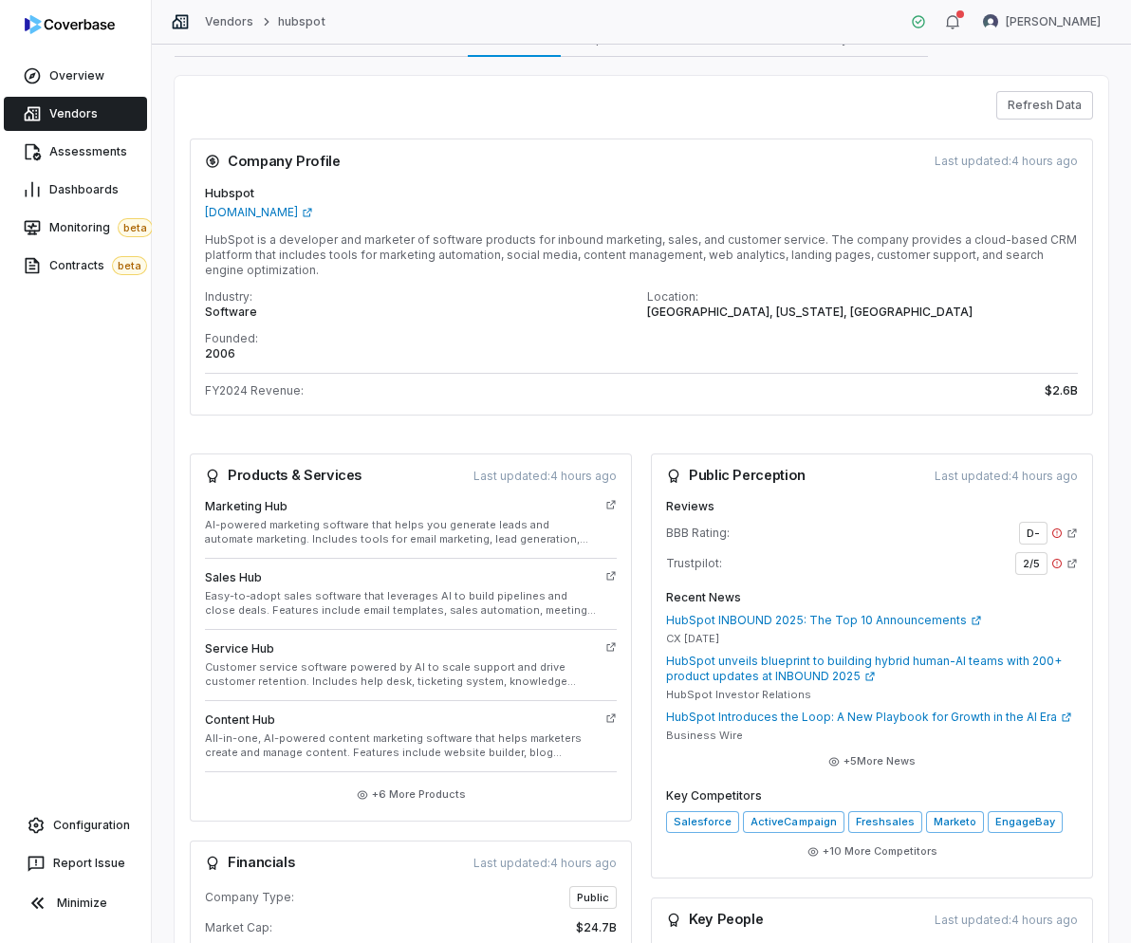
scroll to position [111, 0]
